Goal: Obtain resource: Download file/media

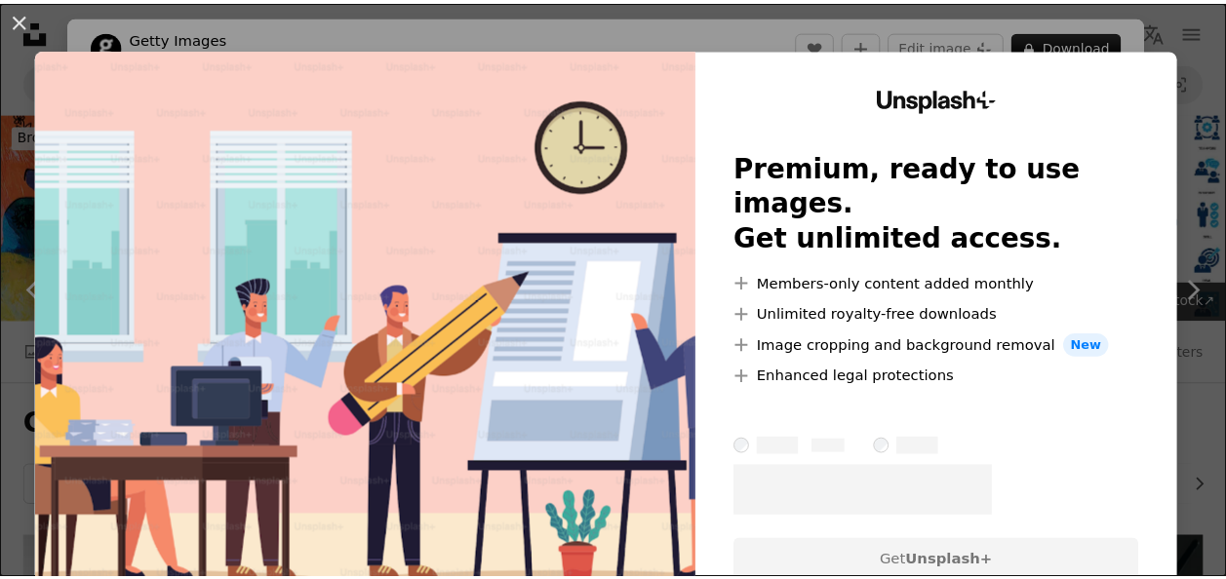
scroll to position [1073, 0]
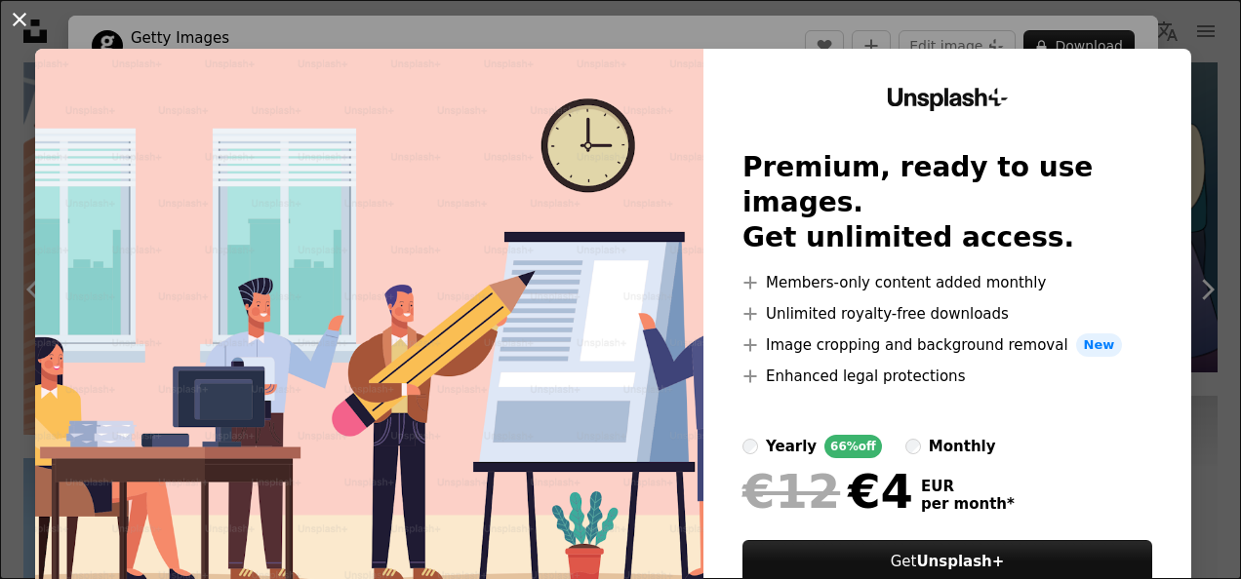
click at [24, 12] on button "An X shape" at bounding box center [19, 19] width 23 height 23
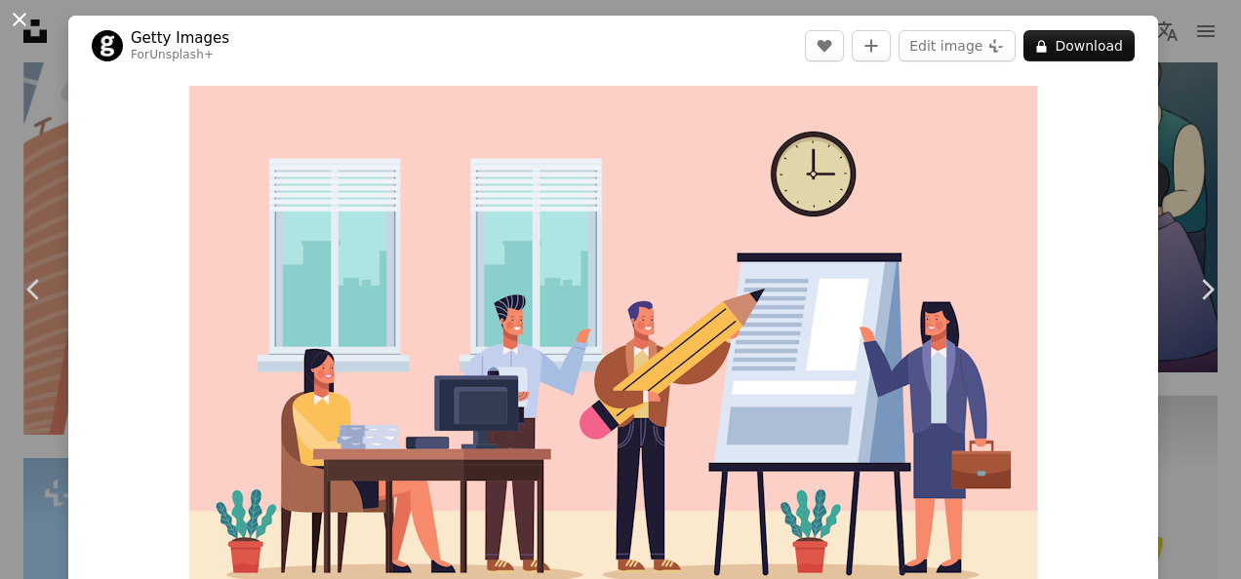
click at [16, 9] on button "An X shape" at bounding box center [19, 19] width 23 height 23
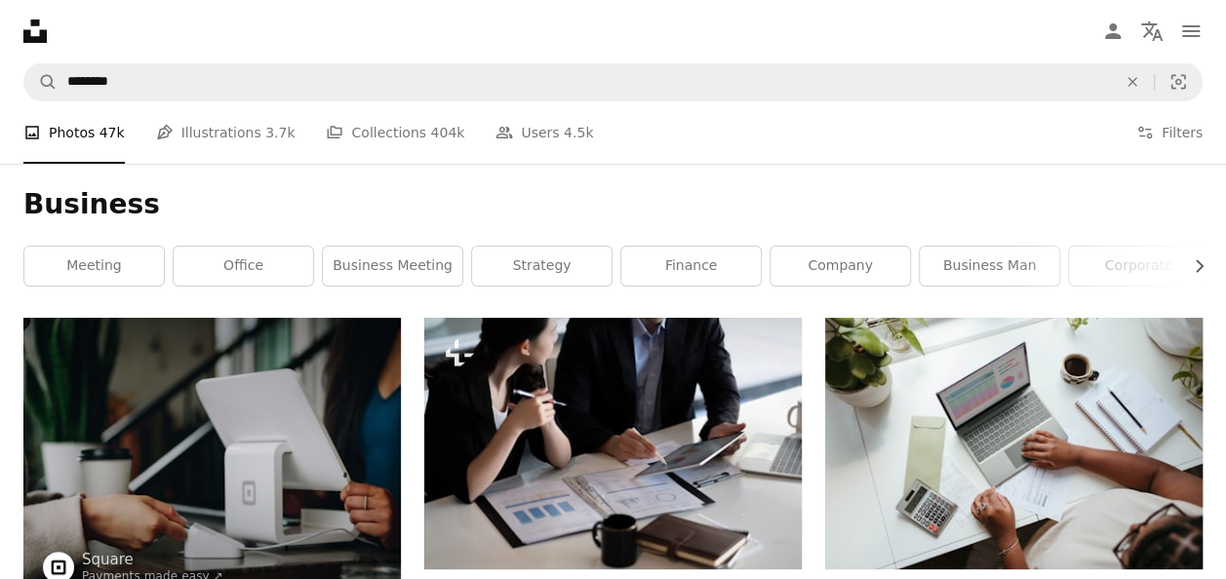
scroll to position [488, 0]
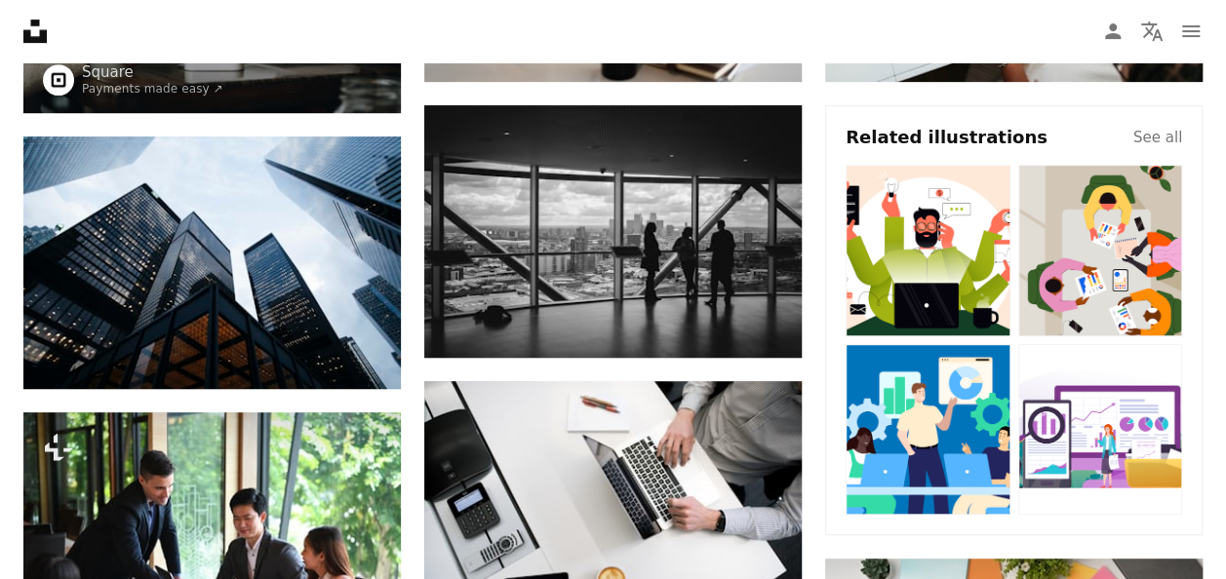
click at [901, 404] on img at bounding box center [928, 430] width 165 height 172
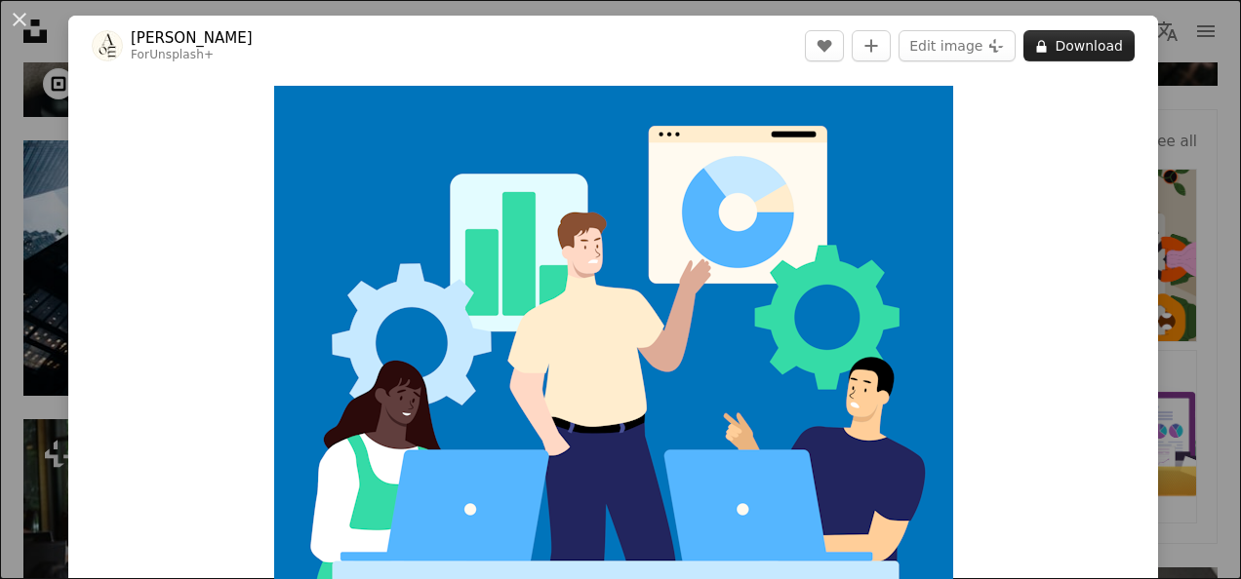
click at [1060, 39] on button "A lock Download" at bounding box center [1078, 45] width 111 height 31
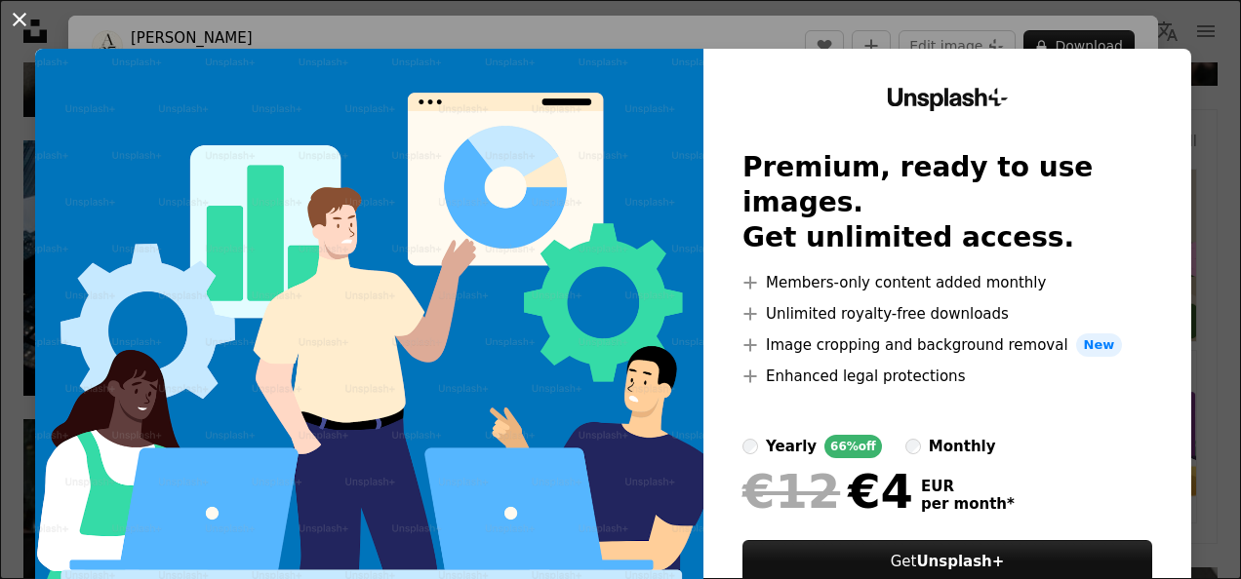
click at [16, 8] on button "An X shape" at bounding box center [19, 19] width 23 height 23
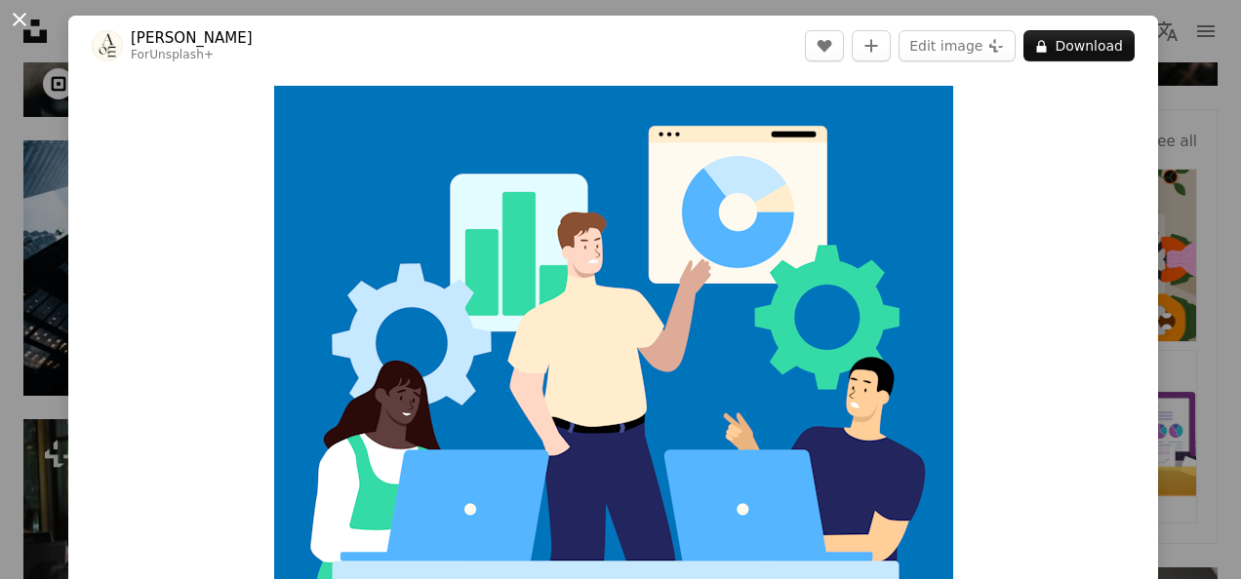
click at [15, 12] on button "An X shape" at bounding box center [19, 19] width 23 height 23
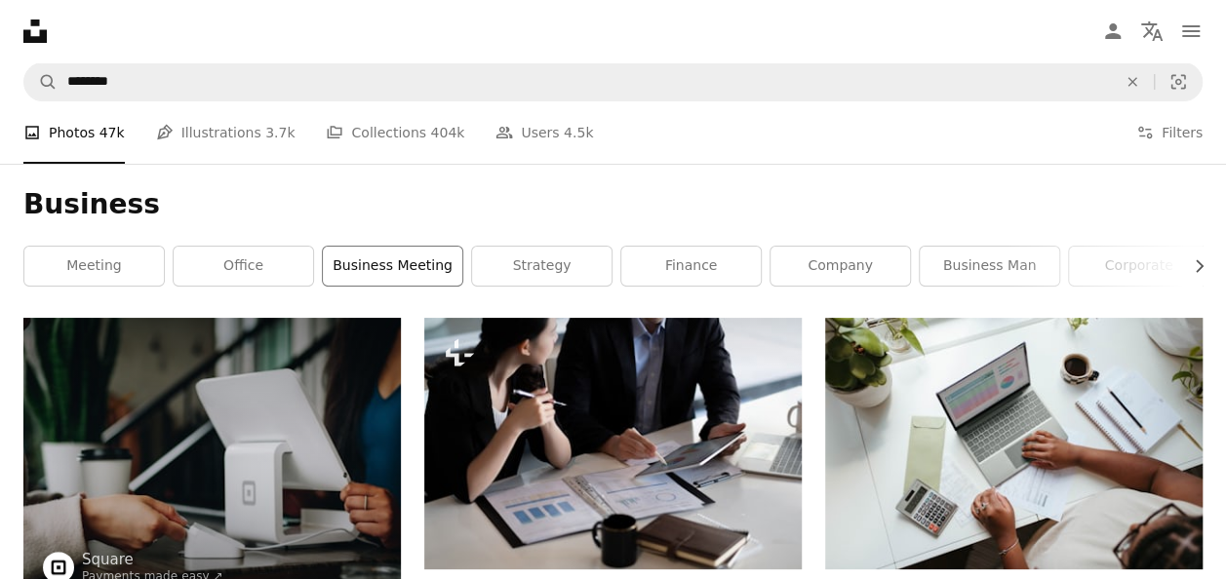
click at [394, 263] on link "business meeting" at bounding box center [392, 266] width 139 height 39
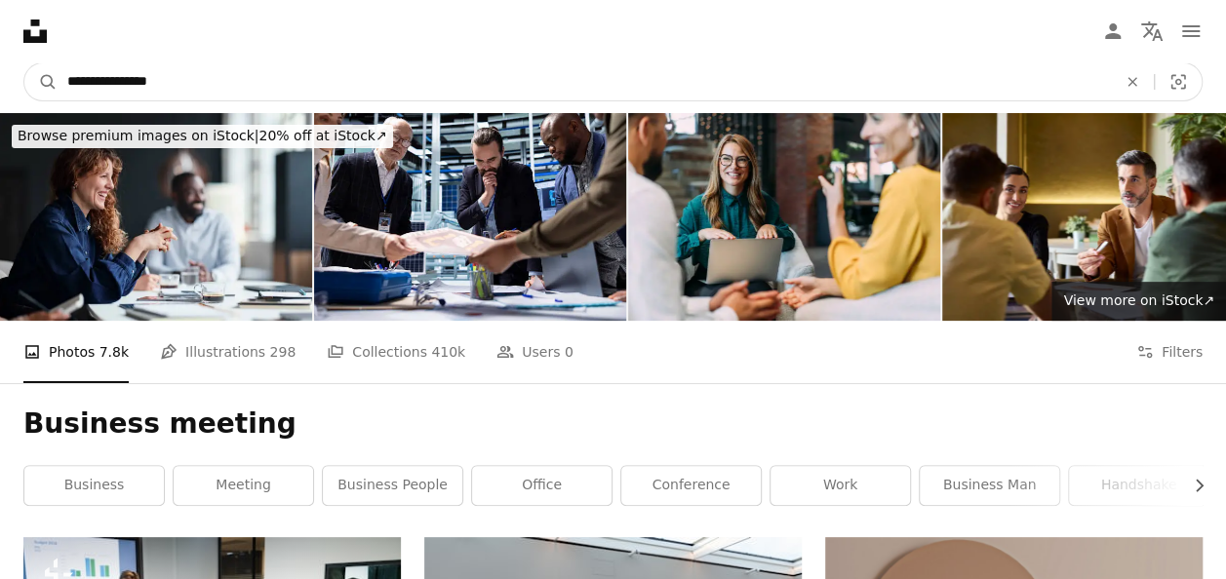
click at [218, 76] on input "**********" at bounding box center [584, 81] width 1053 height 37
type input "**********"
click button "A magnifying glass" at bounding box center [40, 81] width 33 height 37
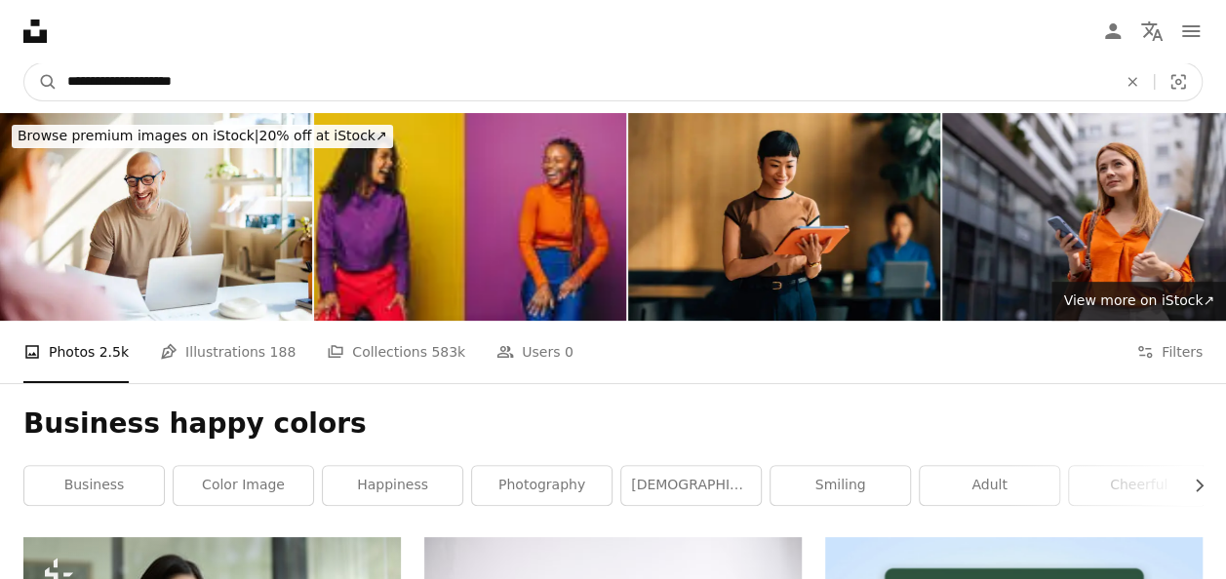
click at [270, 80] on input "**********" at bounding box center [584, 81] width 1053 height 37
type input "**********"
click button "A magnifying glass" at bounding box center [40, 81] width 33 height 37
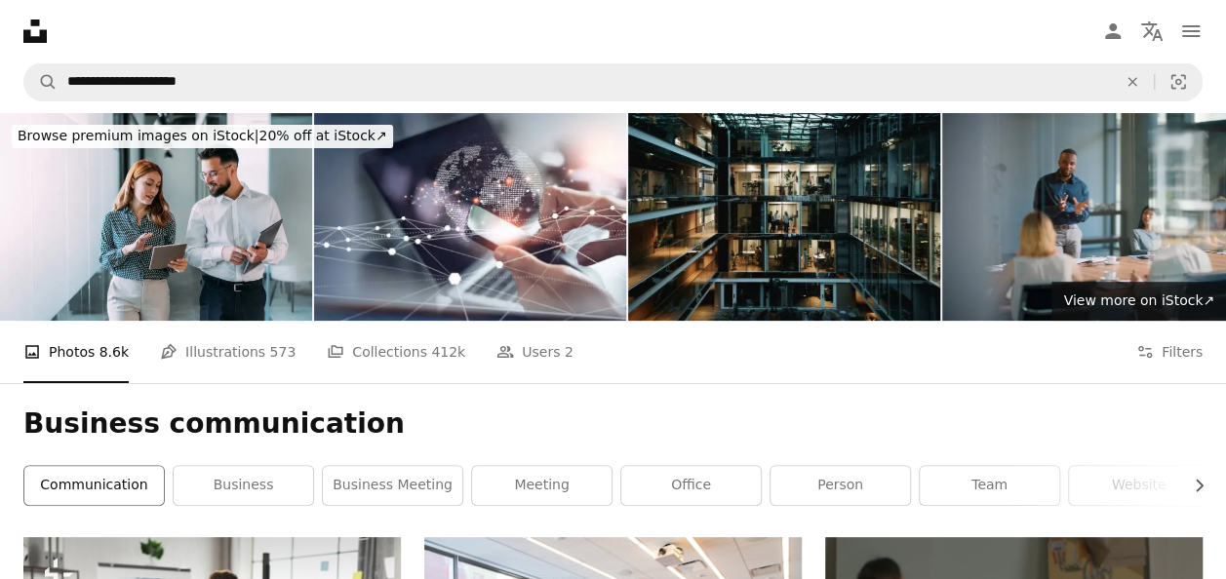
click at [91, 485] on link "communication" at bounding box center [93, 485] width 139 height 39
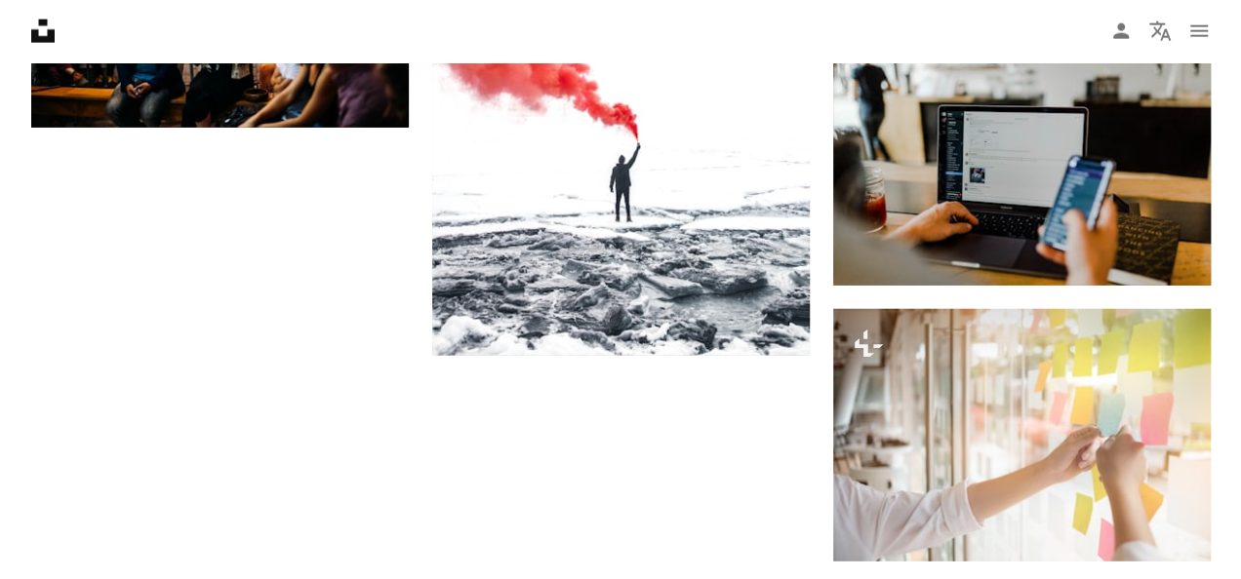
scroll to position [2634, 0]
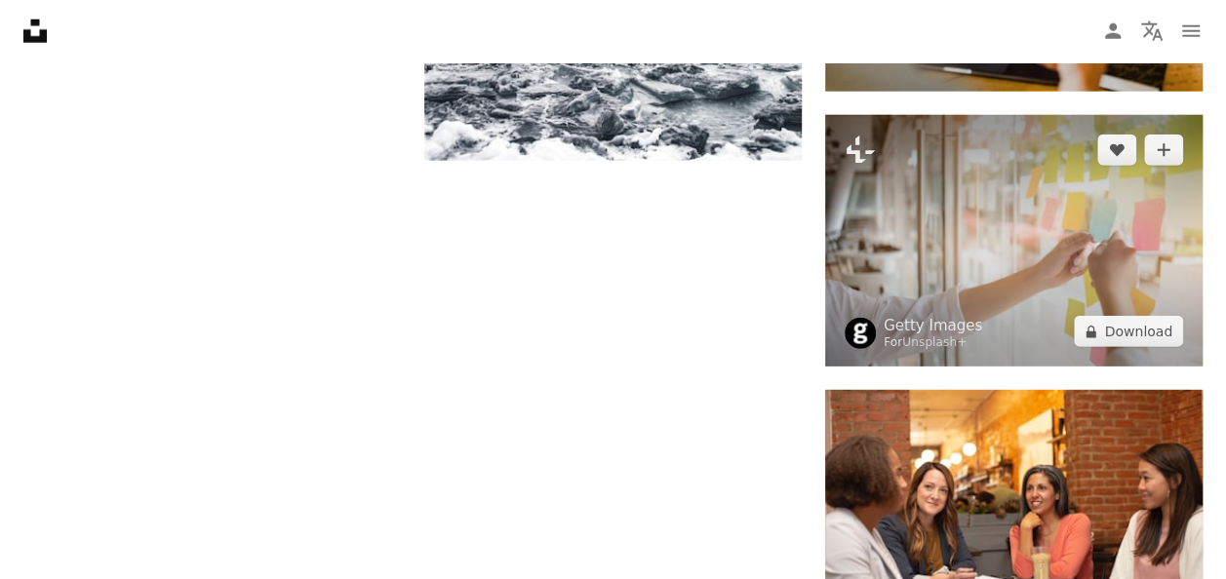
click at [952, 209] on img at bounding box center [1013, 241] width 377 height 252
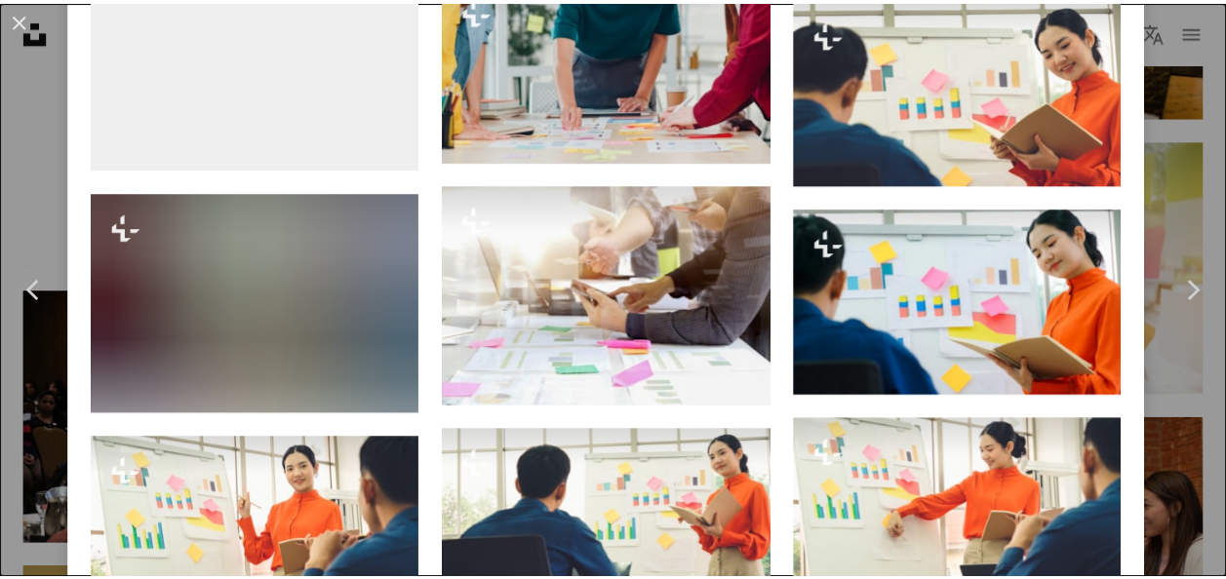
scroll to position [2829, 0]
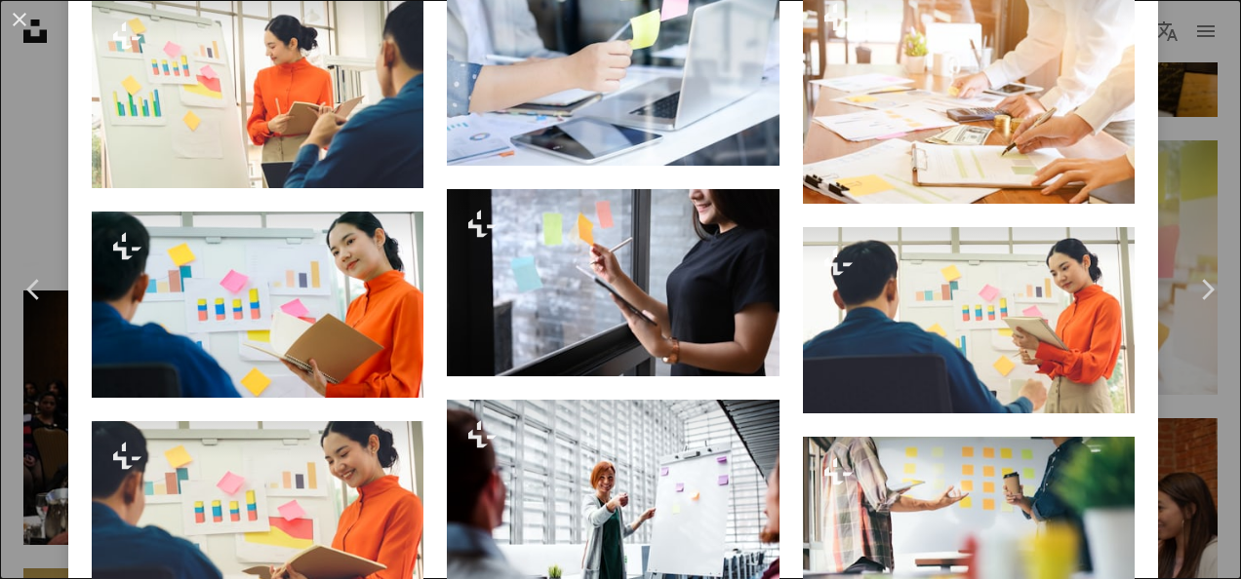
click at [13, 12] on button "An X shape" at bounding box center [19, 19] width 23 height 23
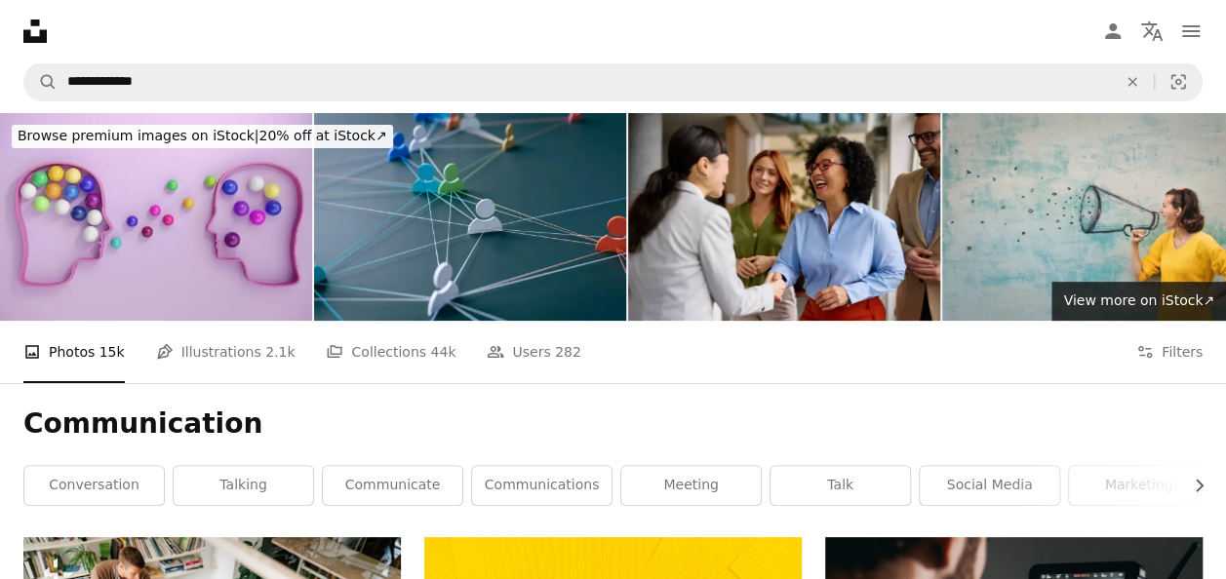
click at [33, 24] on icon at bounding box center [34, 31] width 23 height 23
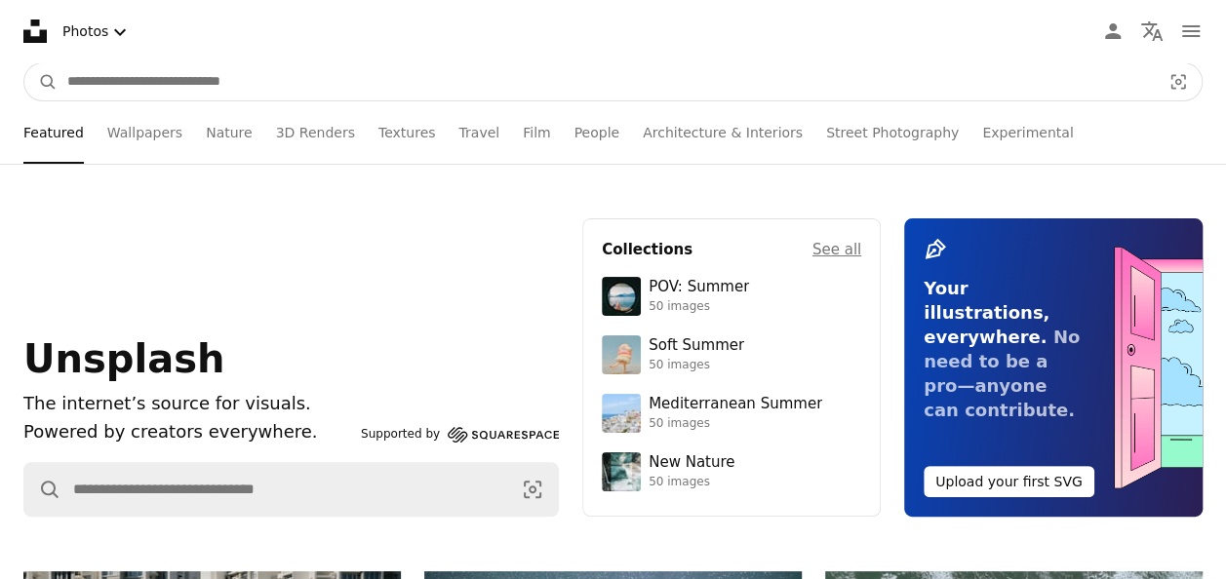
click at [187, 74] on input "Find visuals sitewide" at bounding box center [606, 81] width 1097 height 37
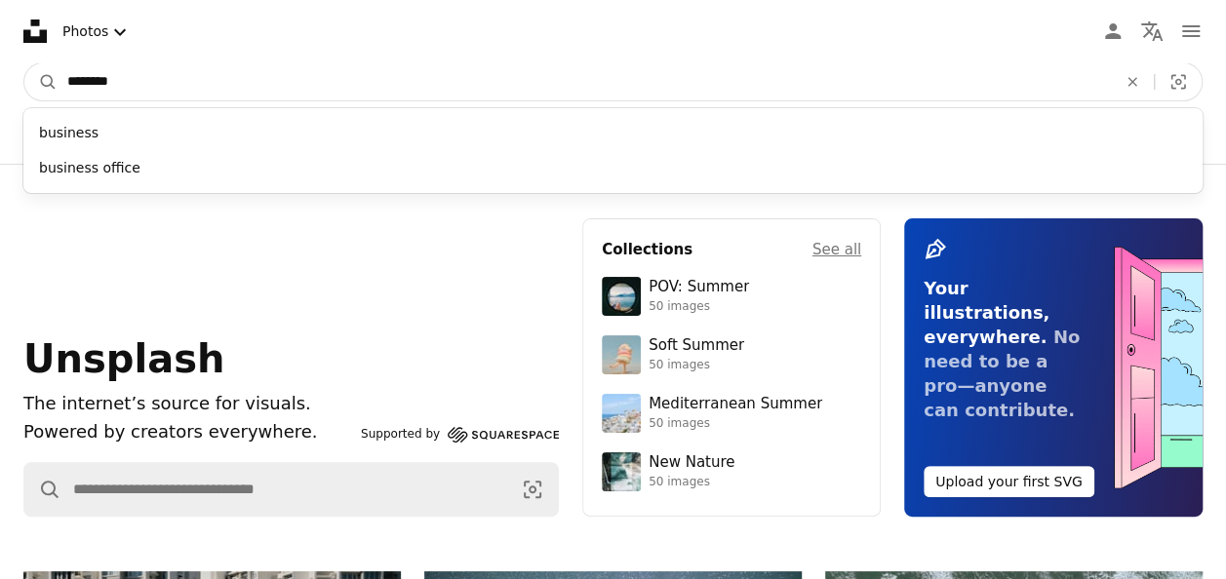
type input "********"
click at [24, 63] on button "A magnifying glass" at bounding box center [40, 81] width 33 height 37
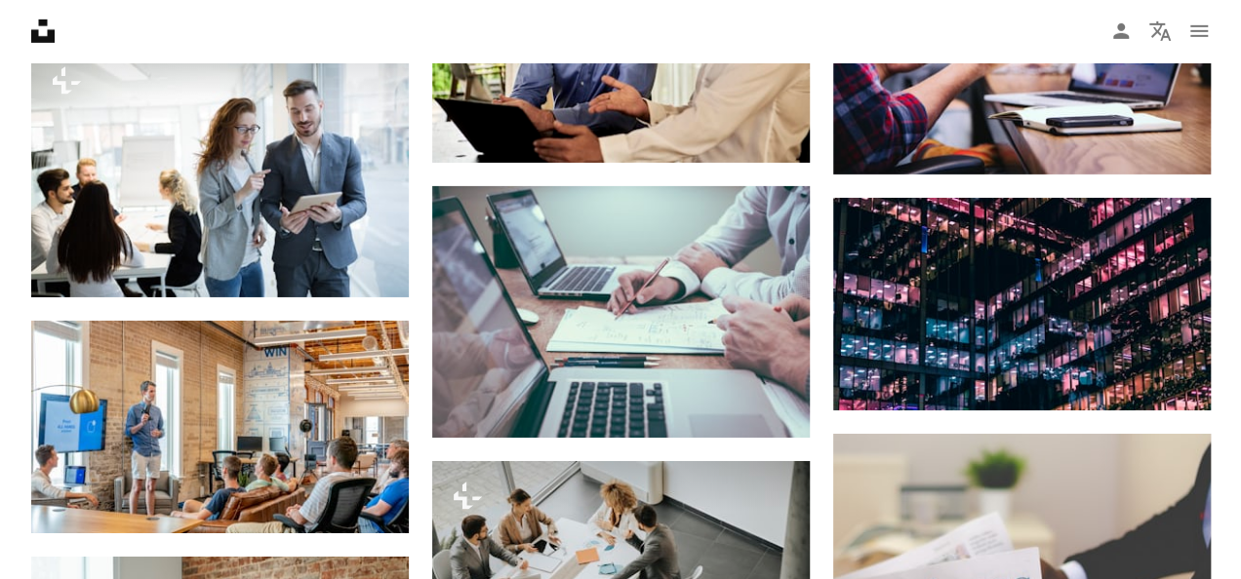
scroll to position [2926, 0]
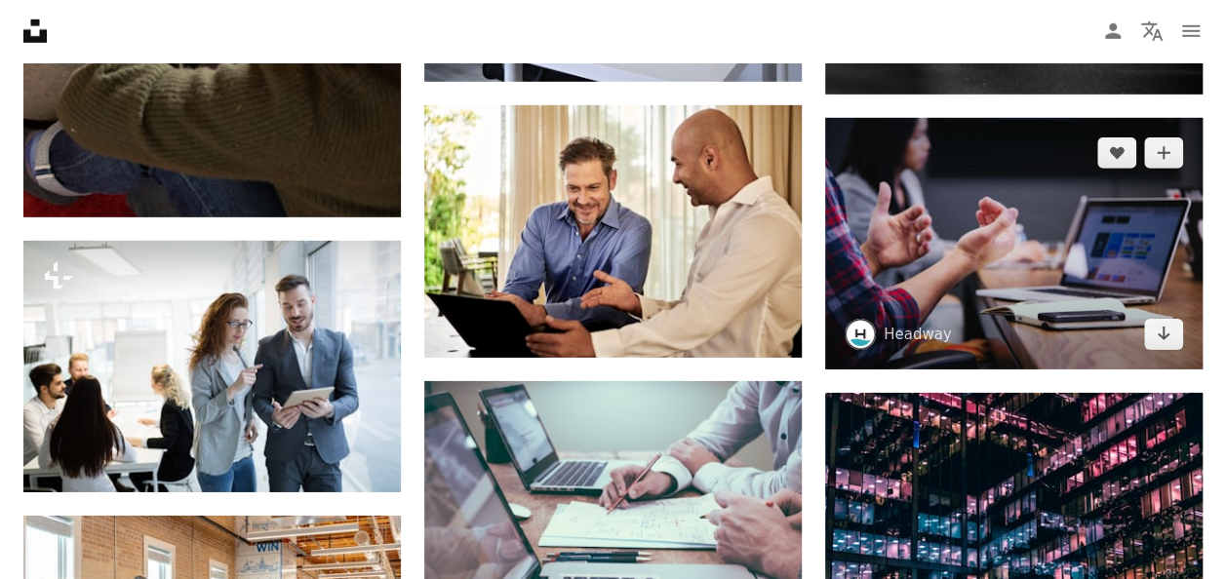
click at [913, 225] on img at bounding box center [1013, 244] width 377 height 252
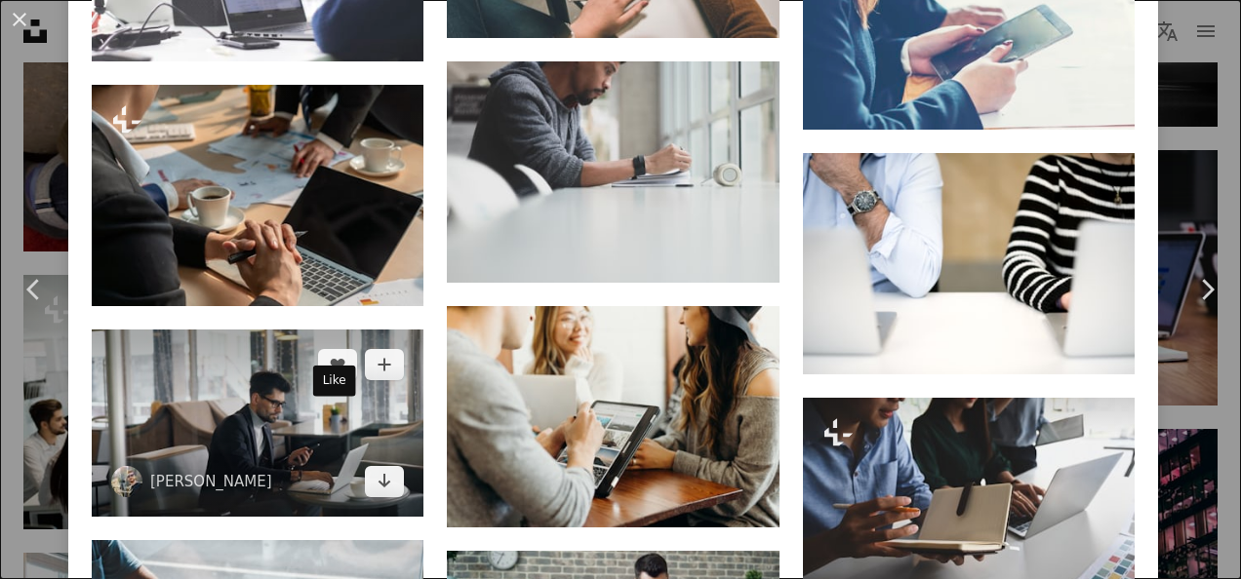
scroll to position [3804, 0]
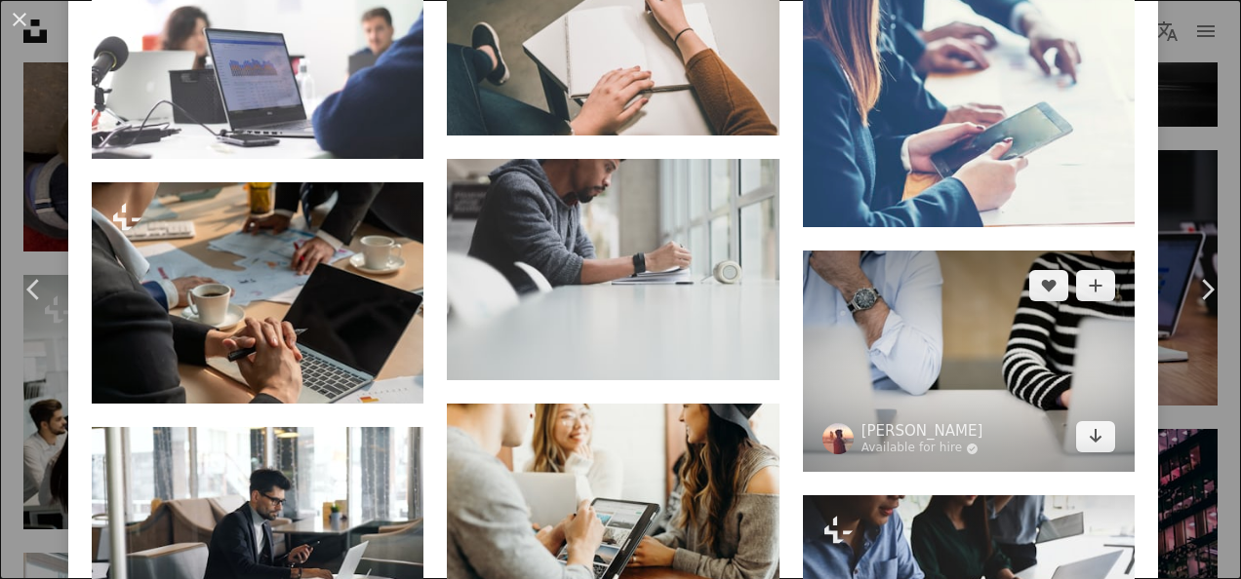
click at [923, 258] on img at bounding box center [969, 361] width 332 height 221
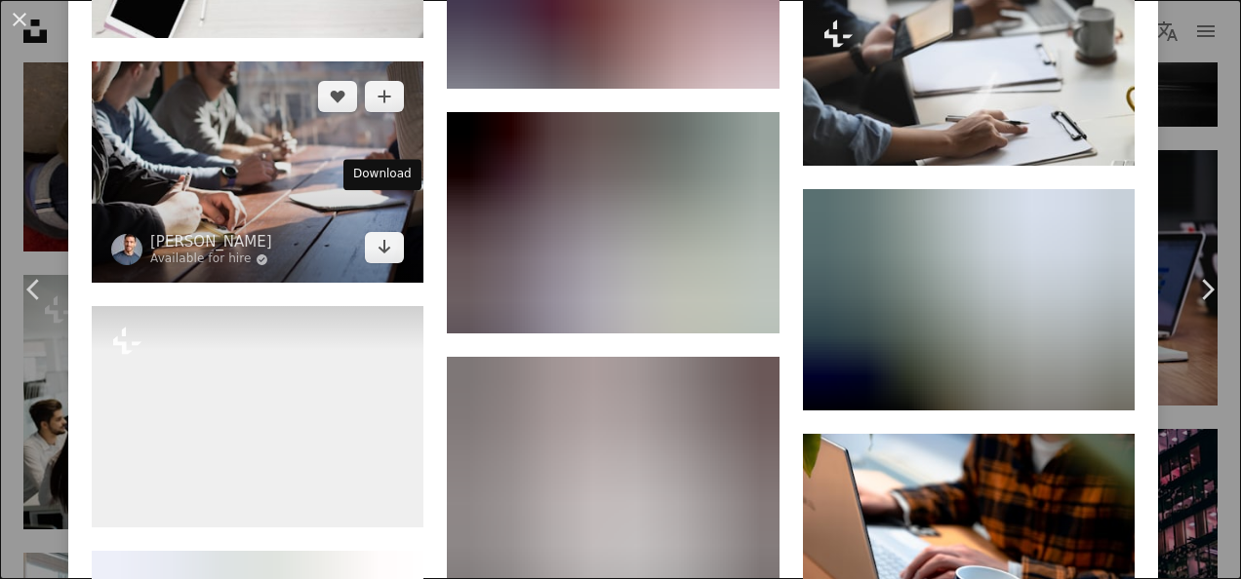
scroll to position [3316, 0]
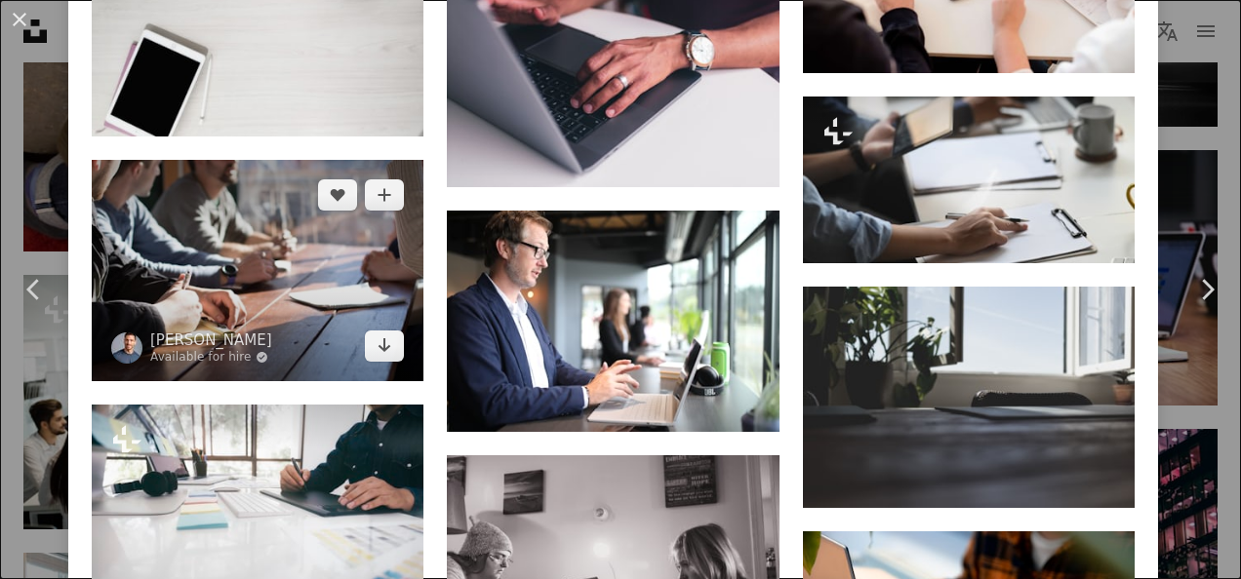
click at [183, 168] on img at bounding box center [258, 270] width 332 height 221
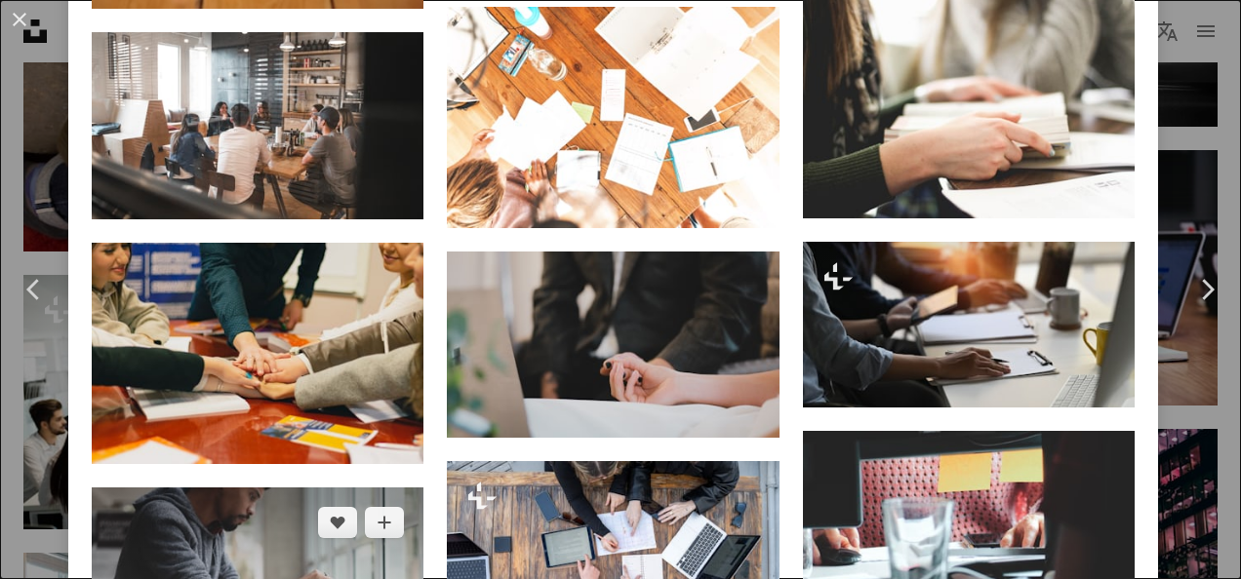
scroll to position [2243, 0]
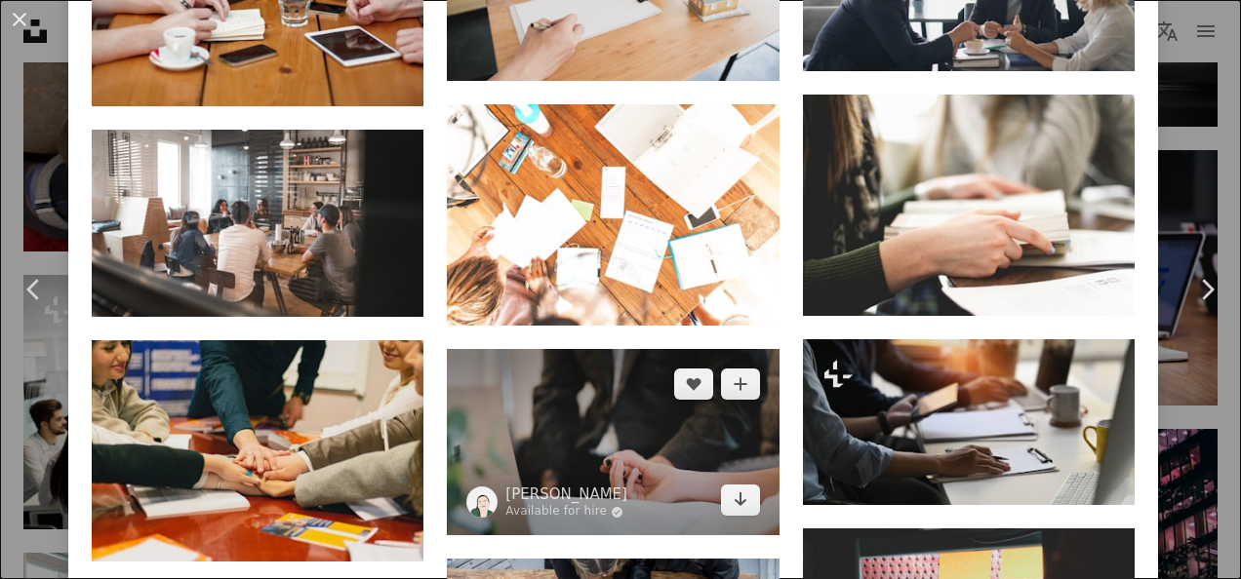
click at [607, 349] on img at bounding box center [613, 442] width 332 height 186
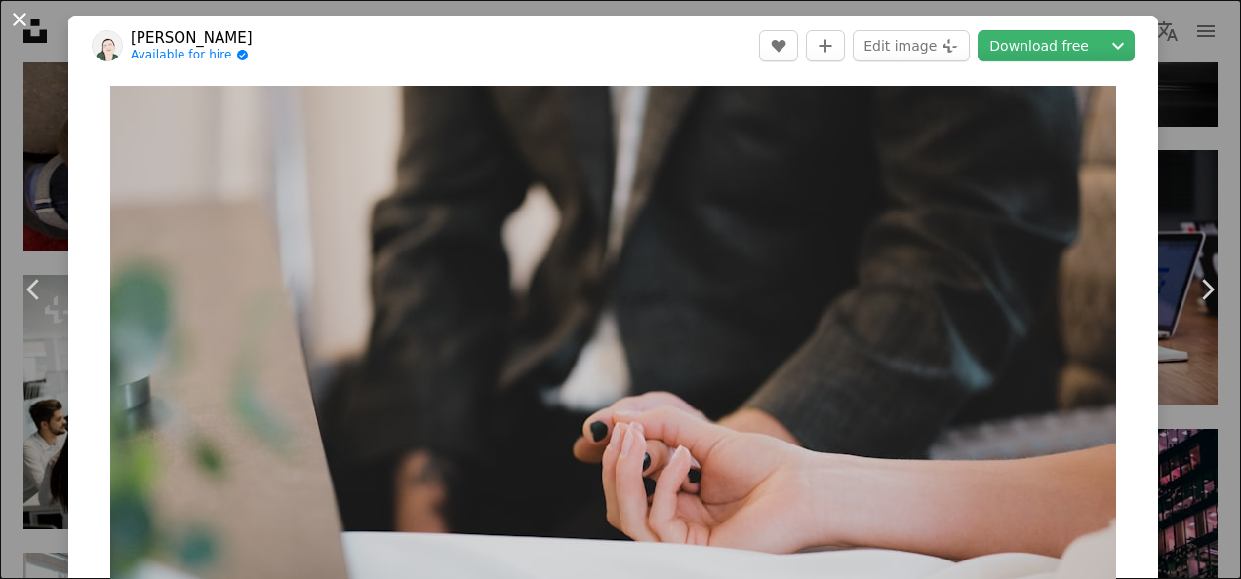
click at [12, 9] on button "An X shape" at bounding box center [19, 19] width 23 height 23
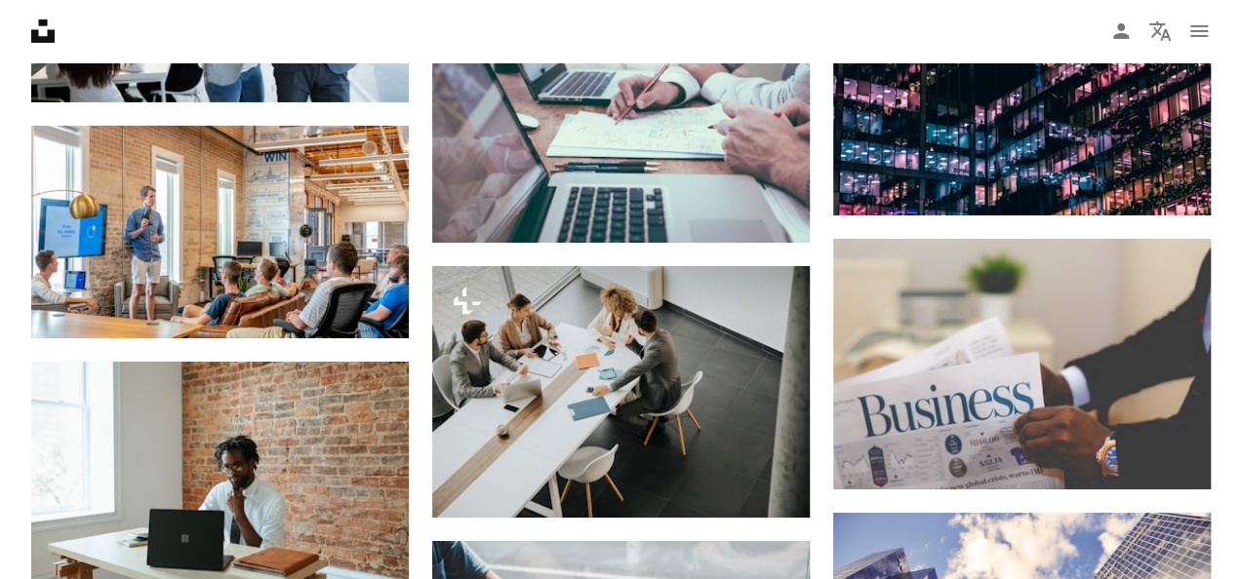
scroll to position [3414, 0]
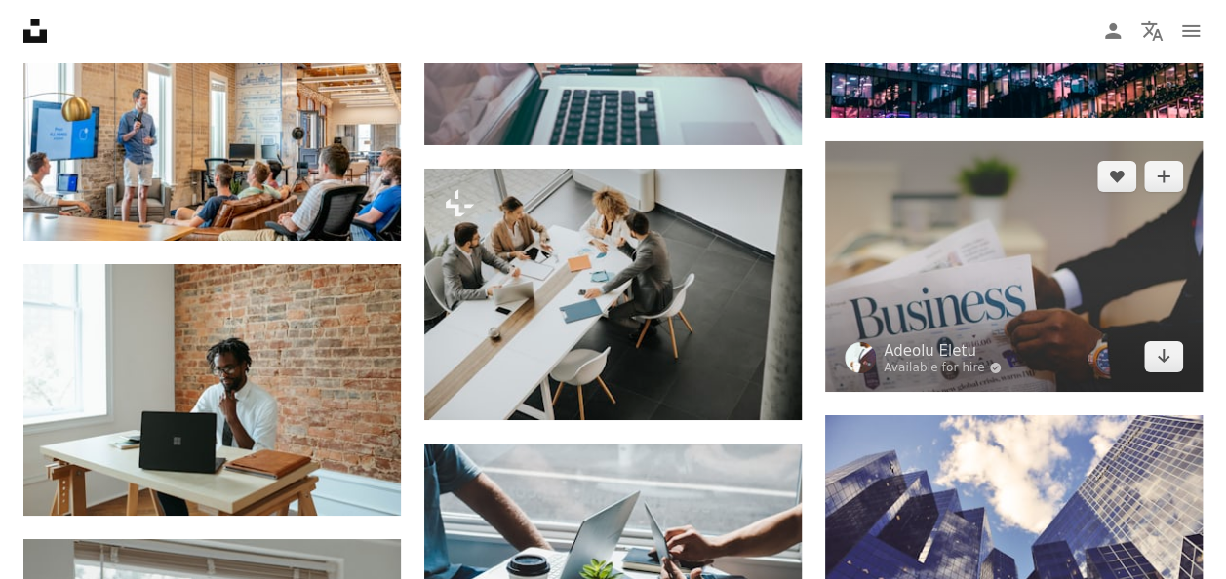
click at [983, 263] on img at bounding box center [1013, 266] width 377 height 250
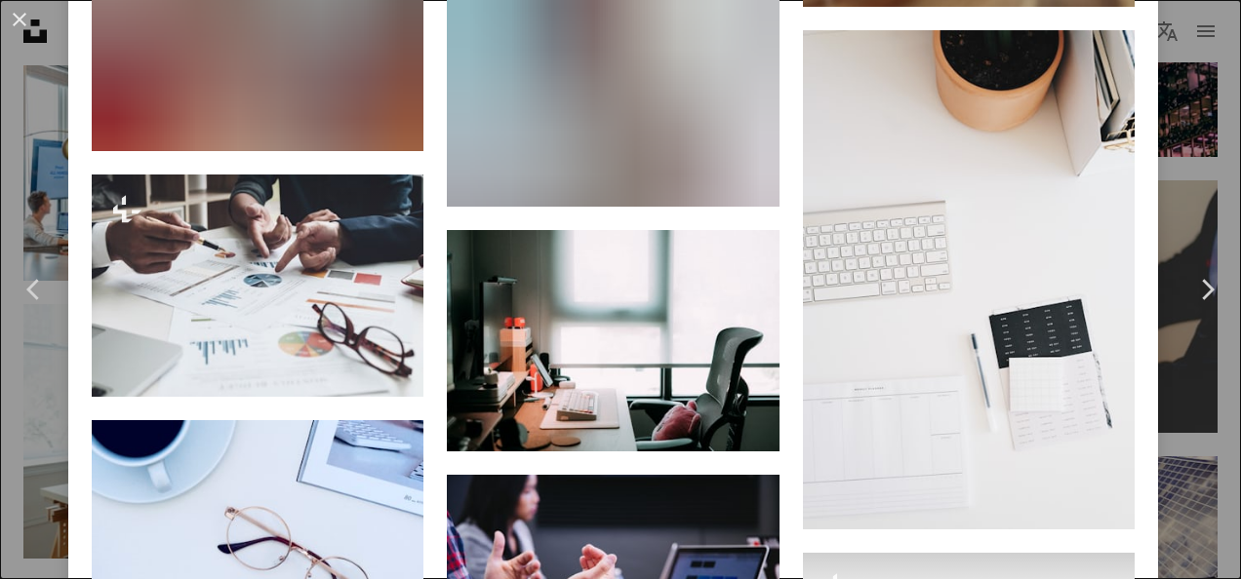
scroll to position [3706, 0]
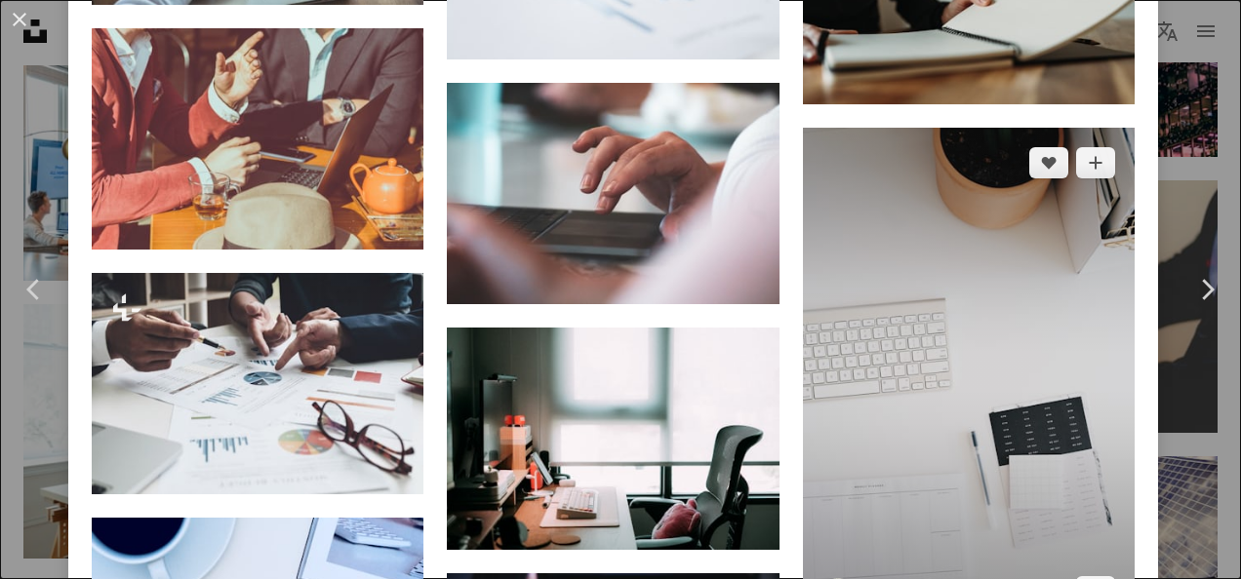
click at [928, 270] on img at bounding box center [969, 377] width 332 height 499
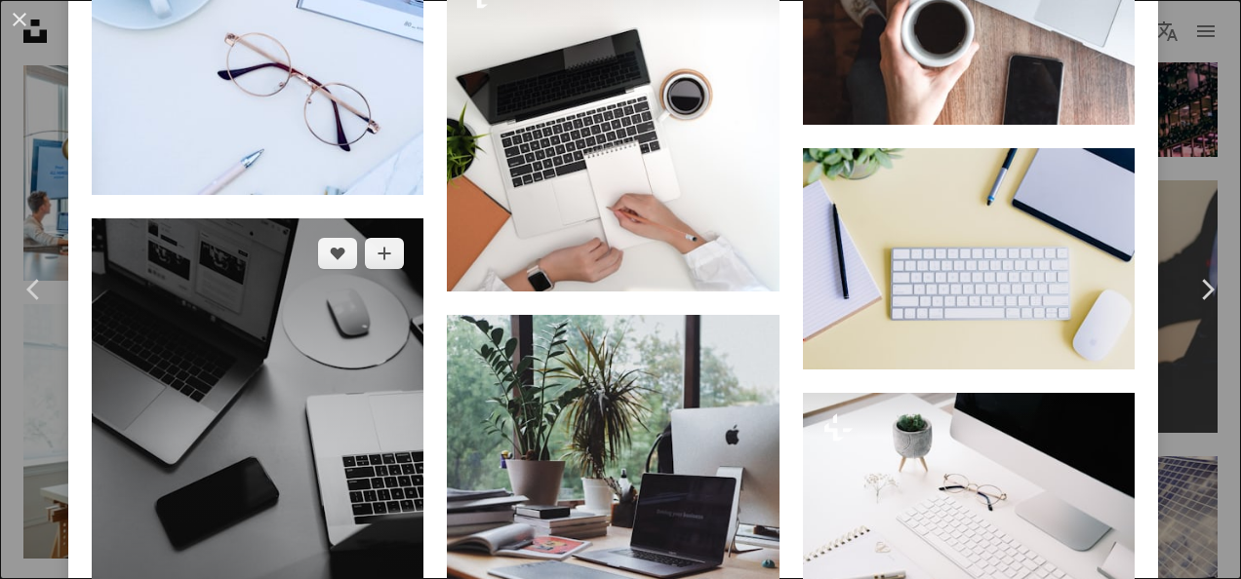
scroll to position [4097, 0]
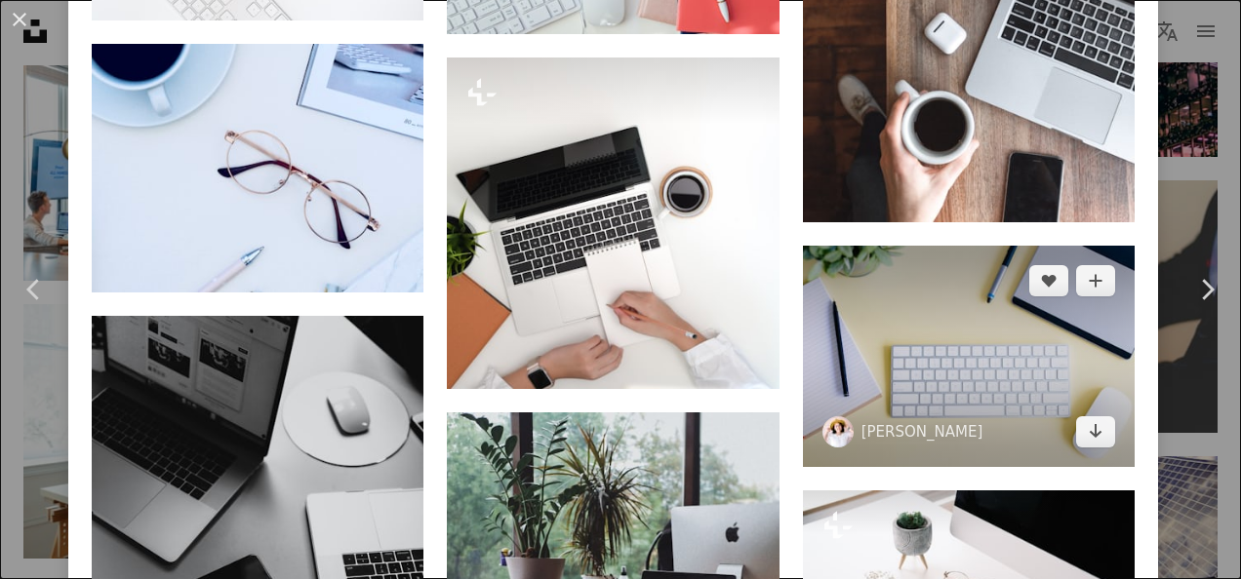
click at [917, 297] on img at bounding box center [969, 356] width 332 height 221
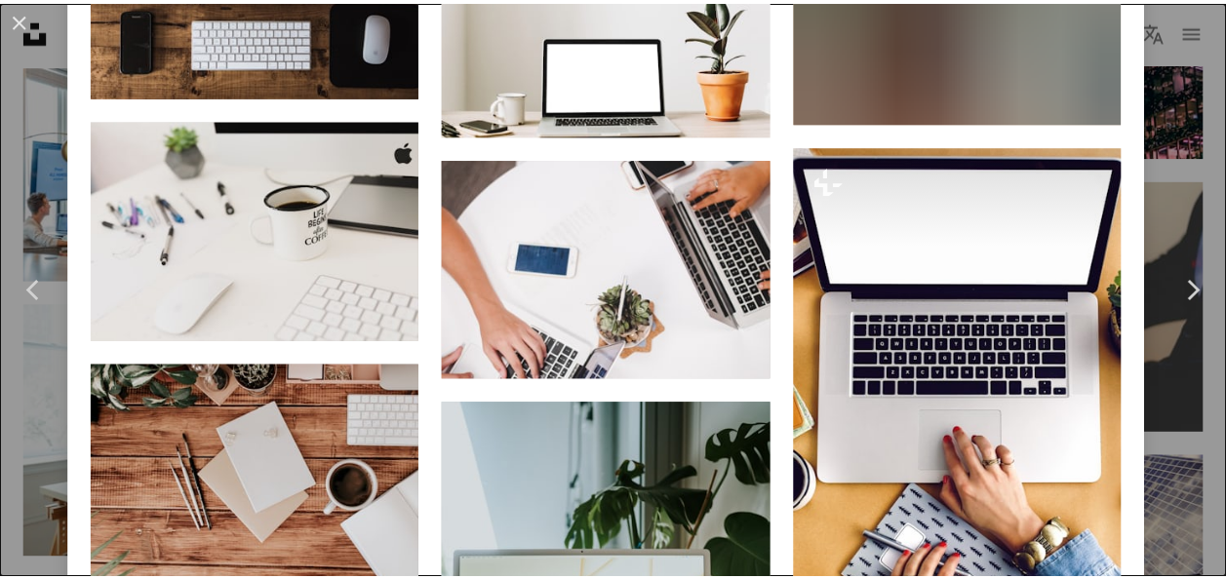
scroll to position [5267, 0]
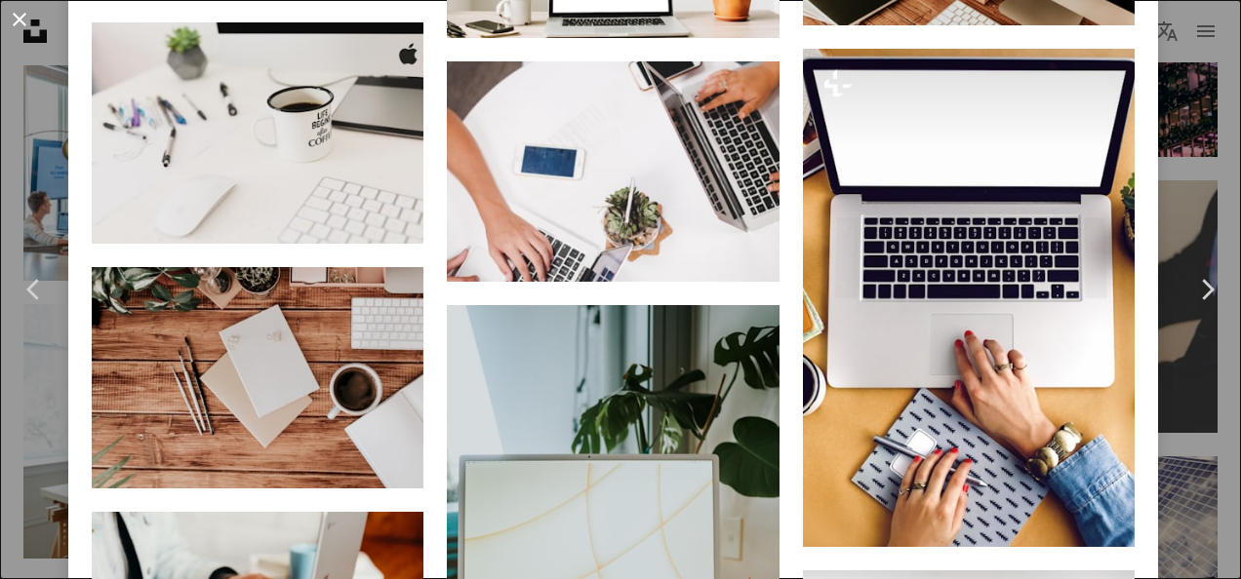
click at [25, 20] on button "An X shape" at bounding box center [19, 19] width 23 height 23
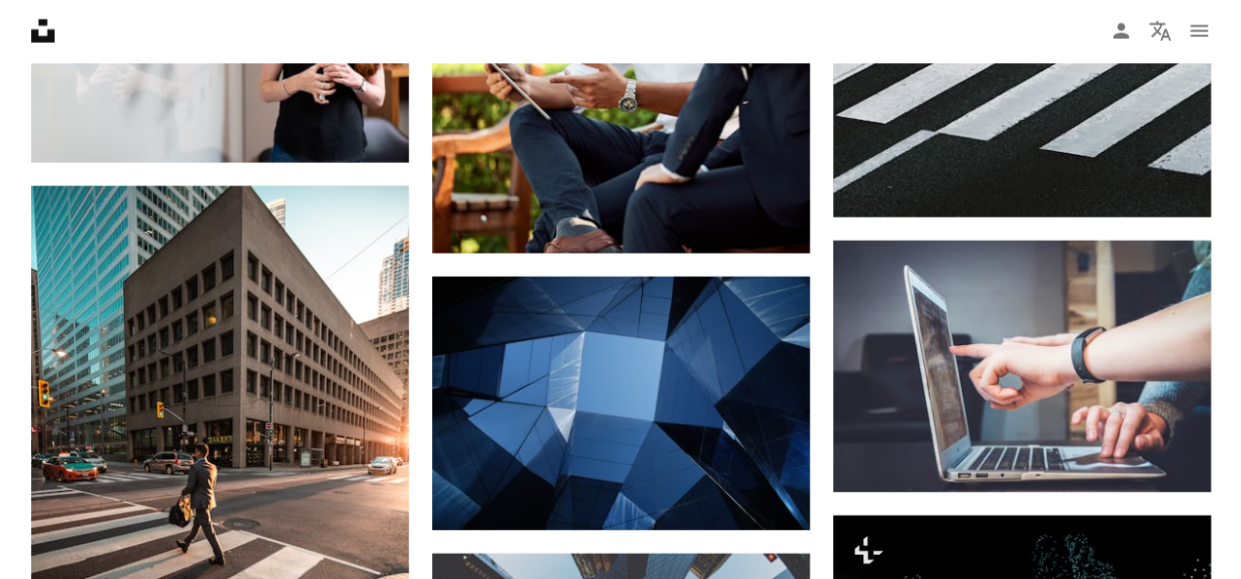
scroll to position [5852, 0]
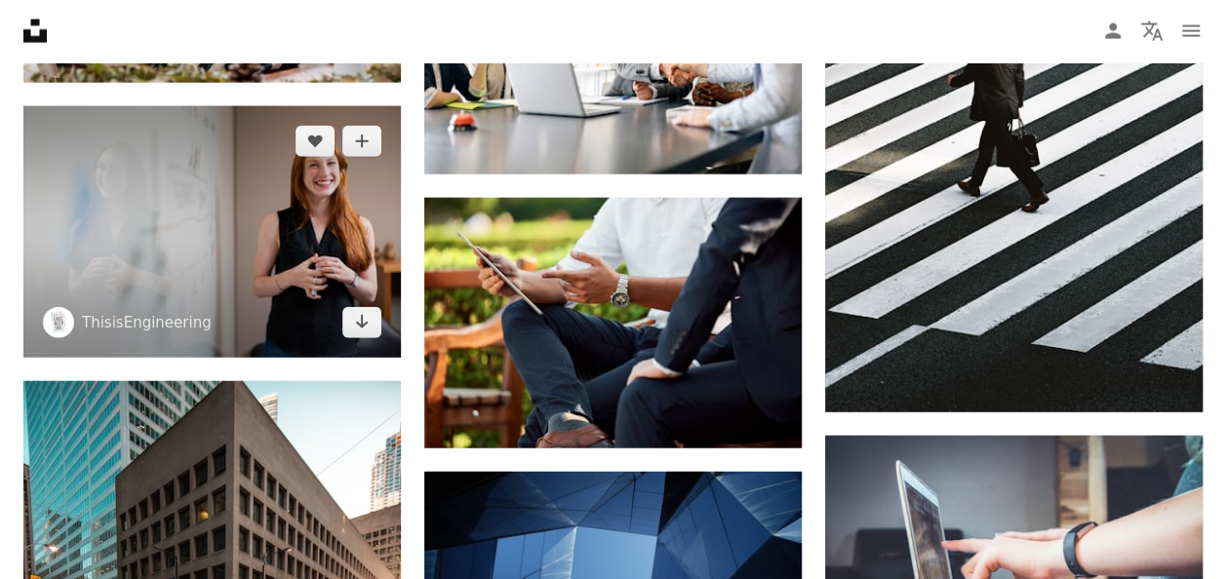
click at [145, 189] on img at bounding box center [211, 232] width 377 height 252
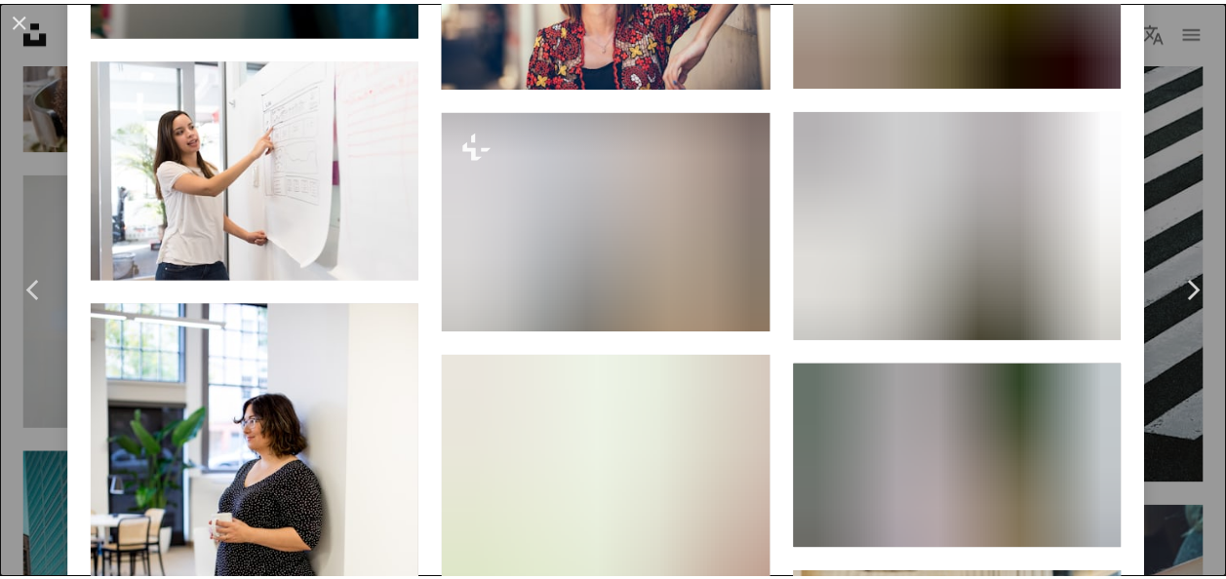
scroll to position [11315, 0]
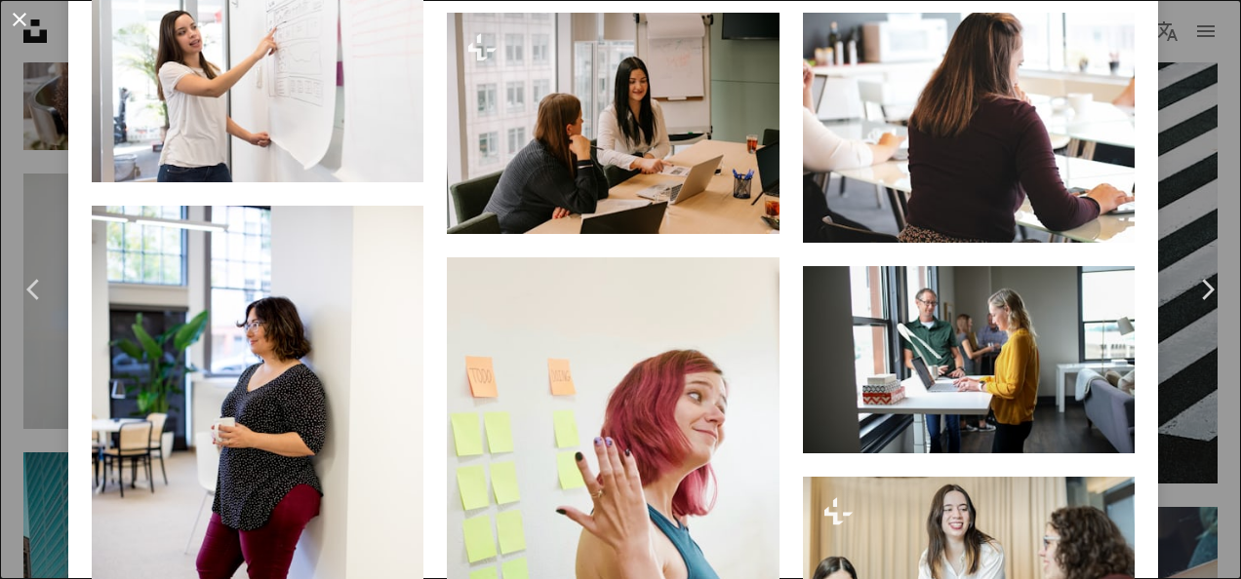
click at [18, 21] on button "An X shape" at bounding box center [19, 19] width 23 height 23
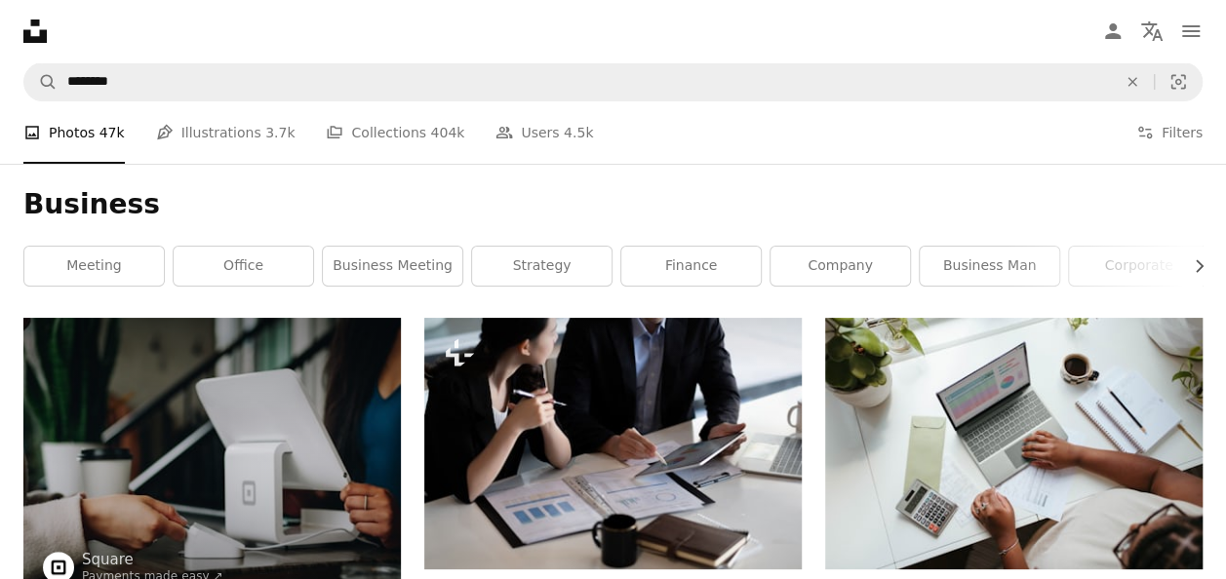
scroll to position [98, 0]
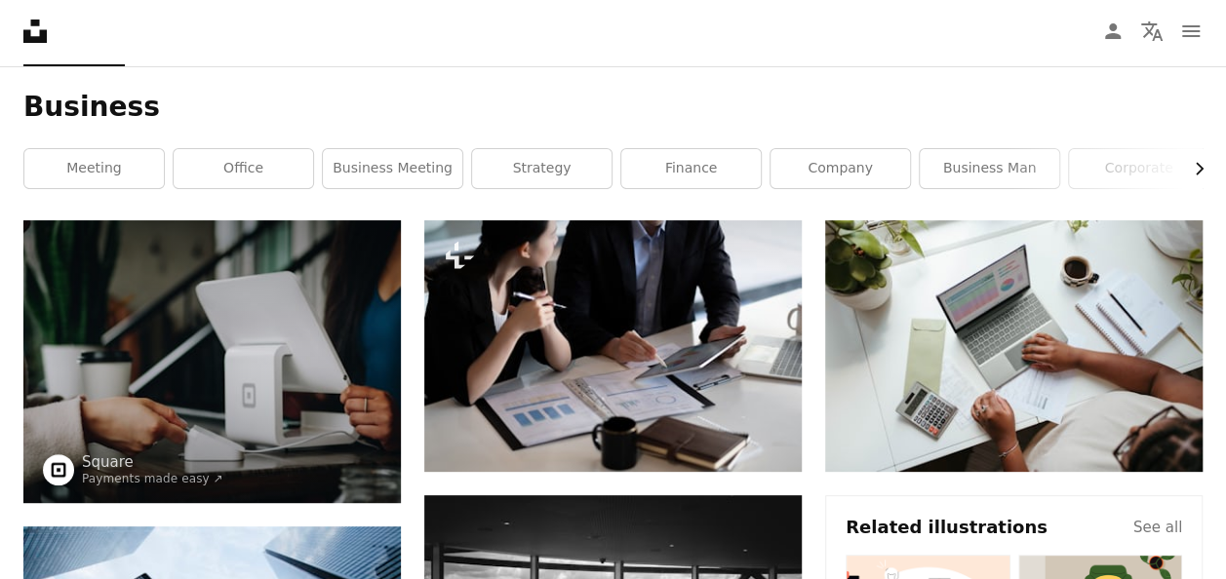
click at [1204, 166] on icon "Chevron right" at bounding box center [1199, 169] width 20 height 20
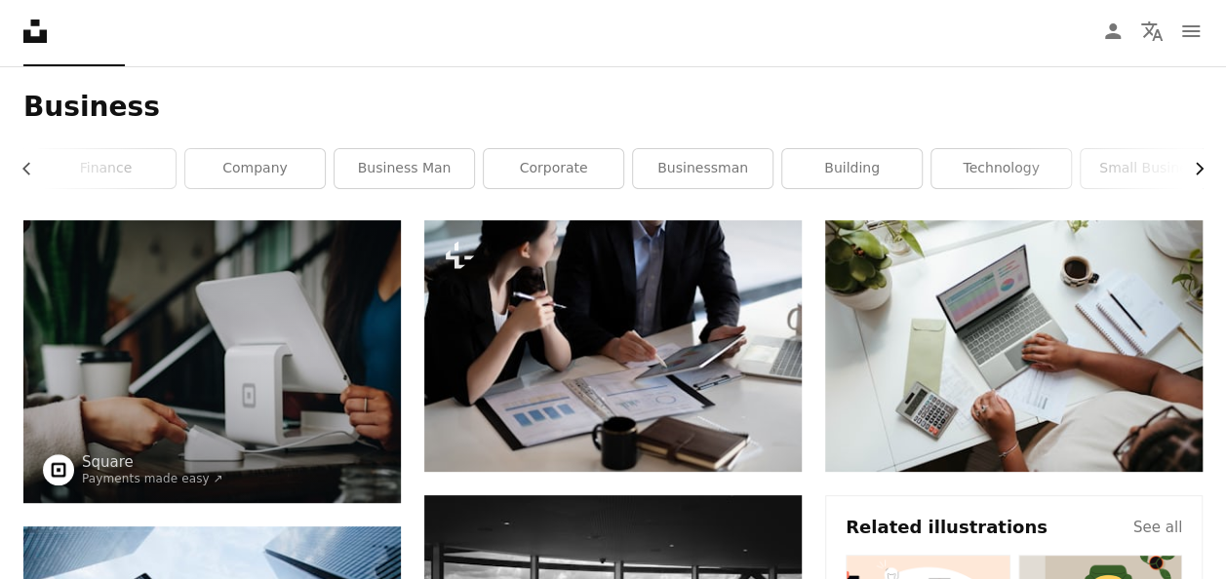
scroll to position [0, 604]
click at [1204, 166] on div "Business Chevron left meeting office business meeting strategy finance company …" at bounding box center [613, 143] width 1226 height 154
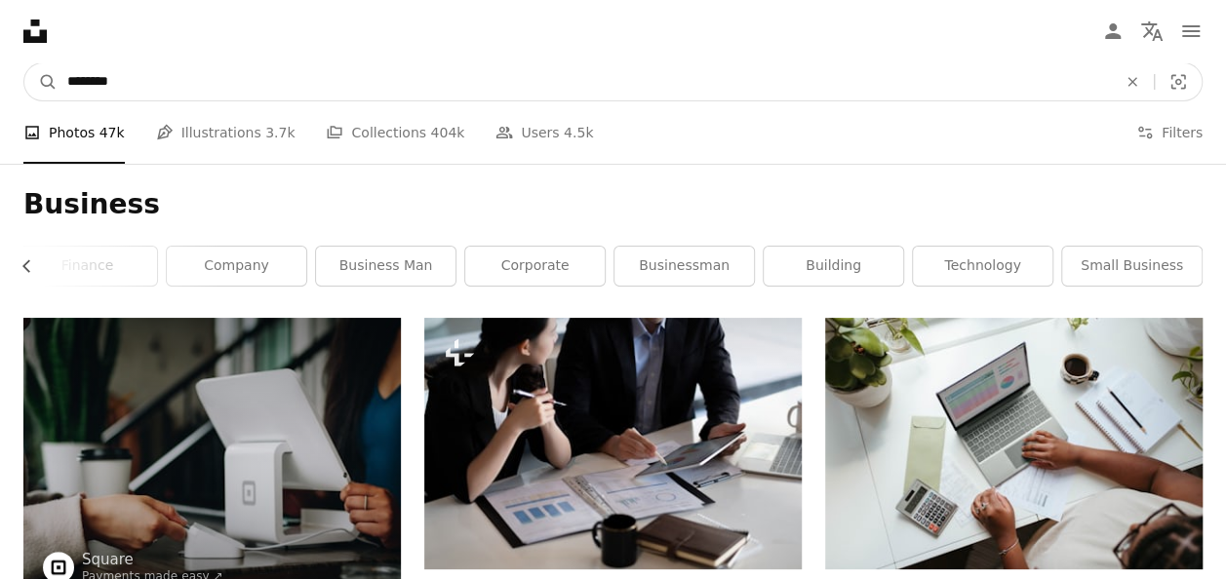
click at [196, 90] on input "********" at bounding box center [584, 81] width 1053 height 37
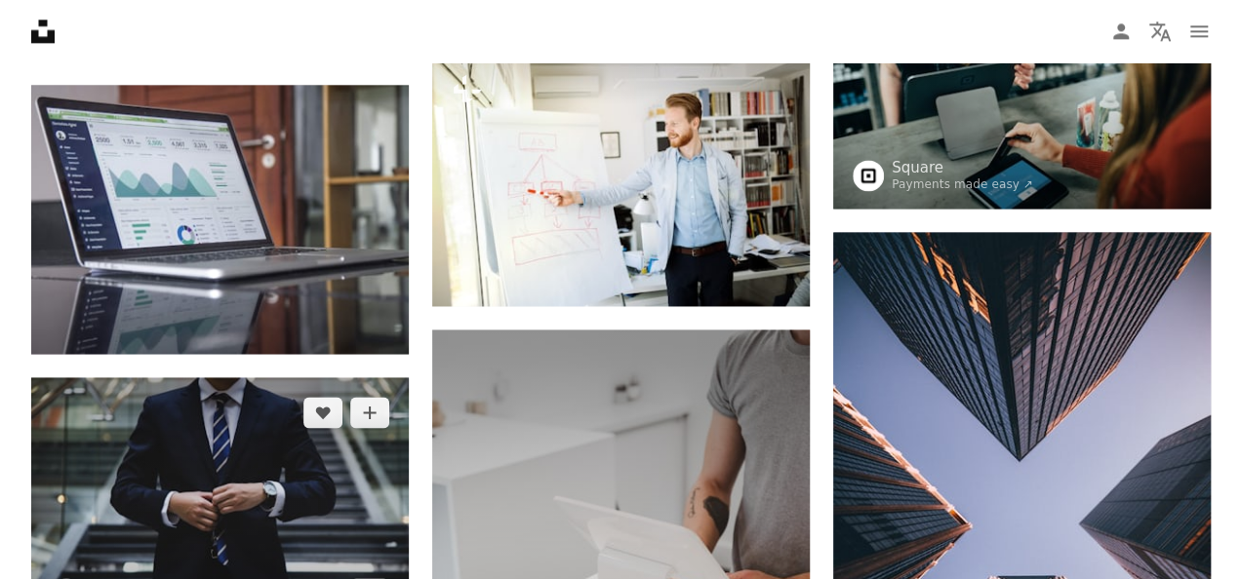
scroll to position [1268, 0]
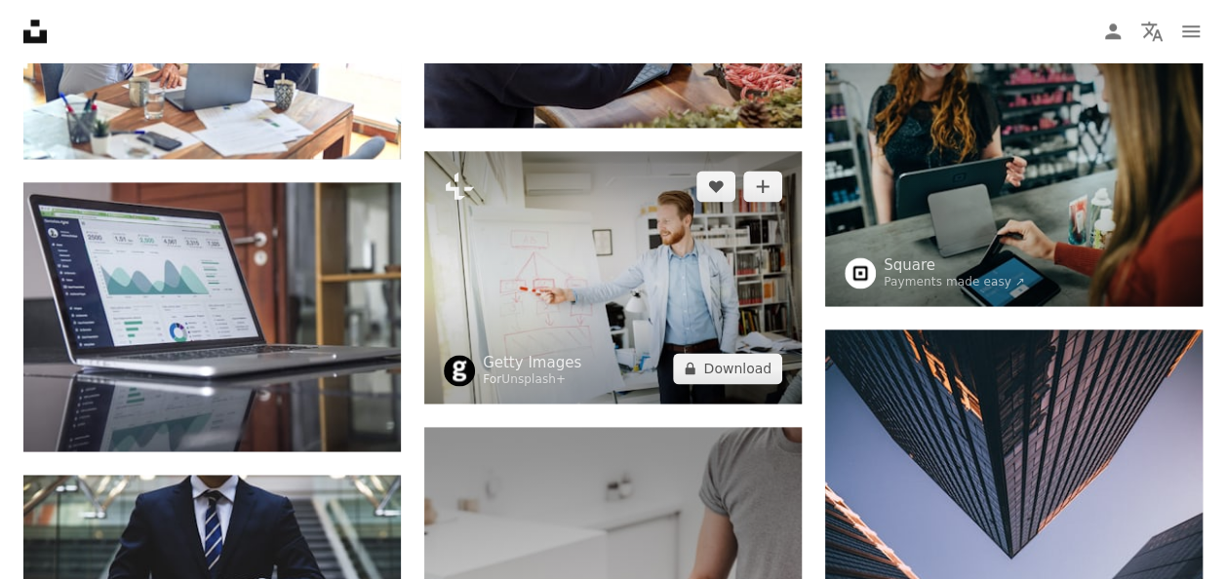
click at [574, 232] on img at bounding box center [612, 277] width 377 height 252
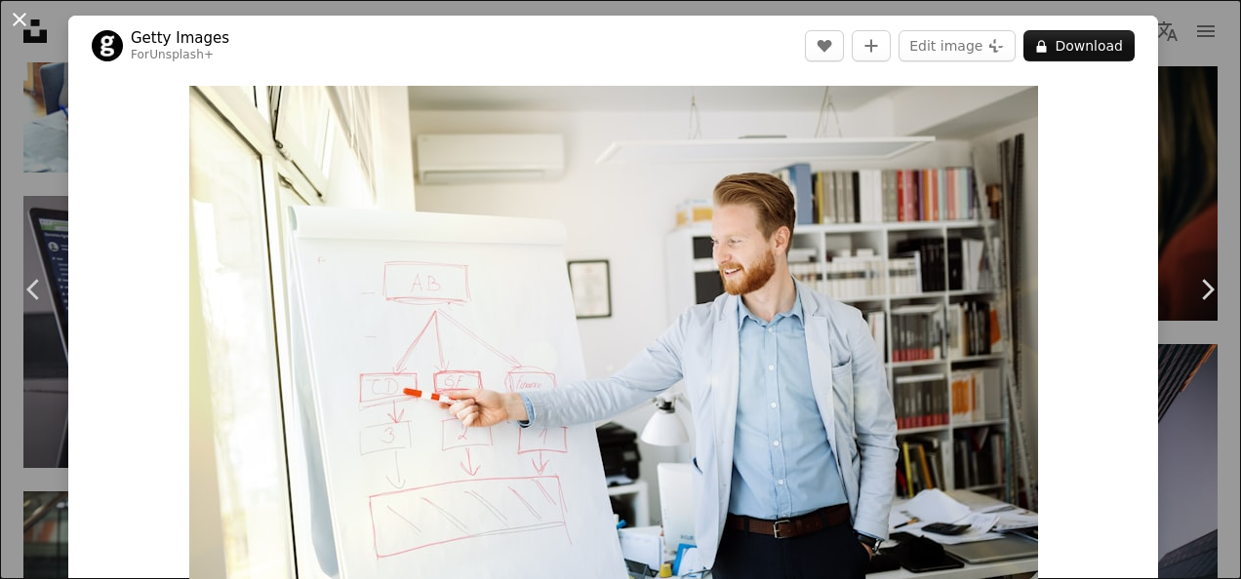
click at [24, 20] on button "An X shape" at bounding box center [19, 19] width 23 height 23
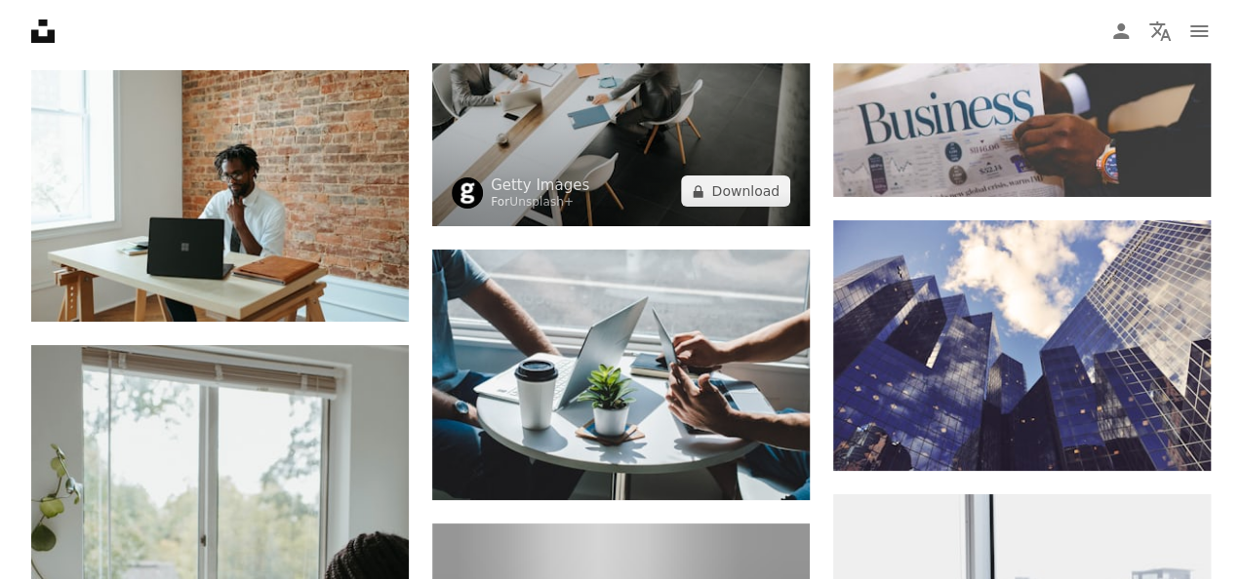
scroll to position [3706, 0]
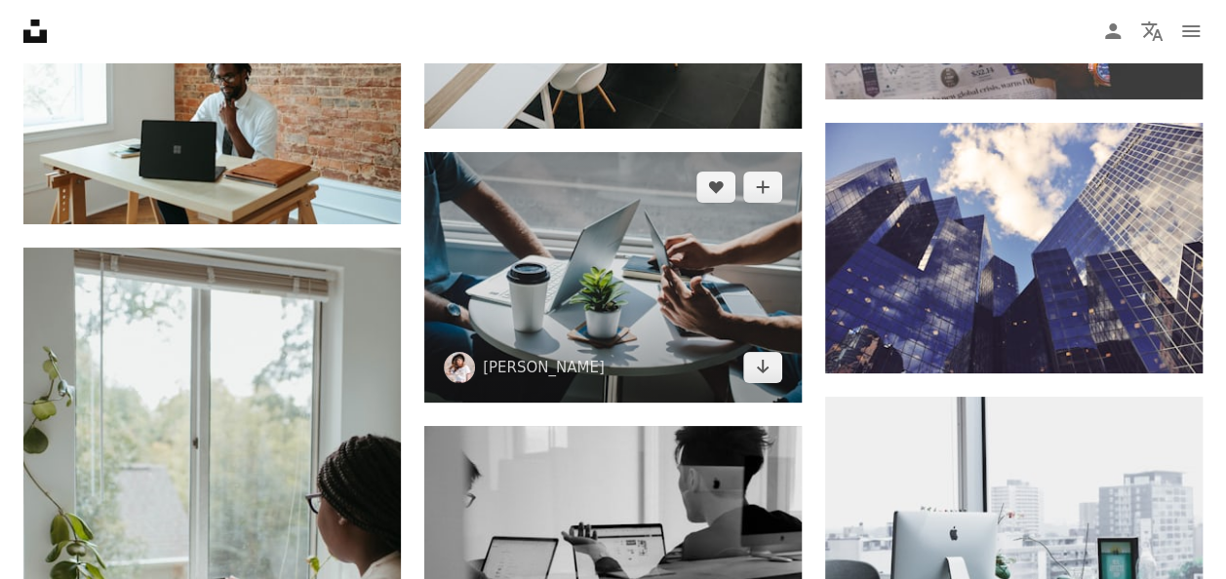
click at [560, 258] on img at bounding box center [612, 277] width 377 height 251
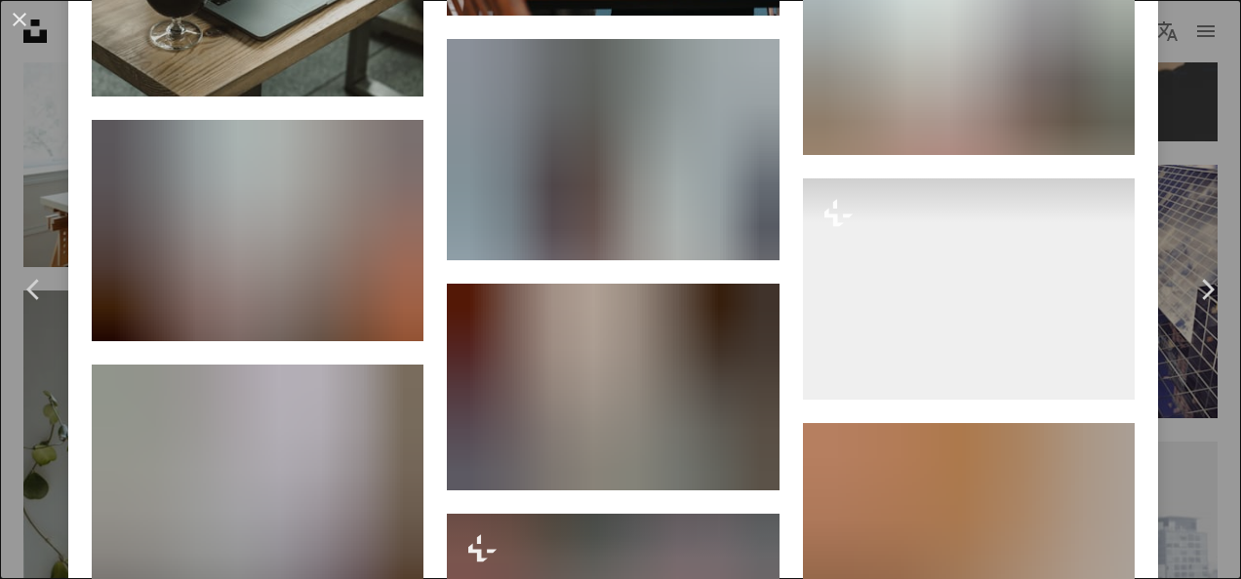
scroll to position [5755, 0]
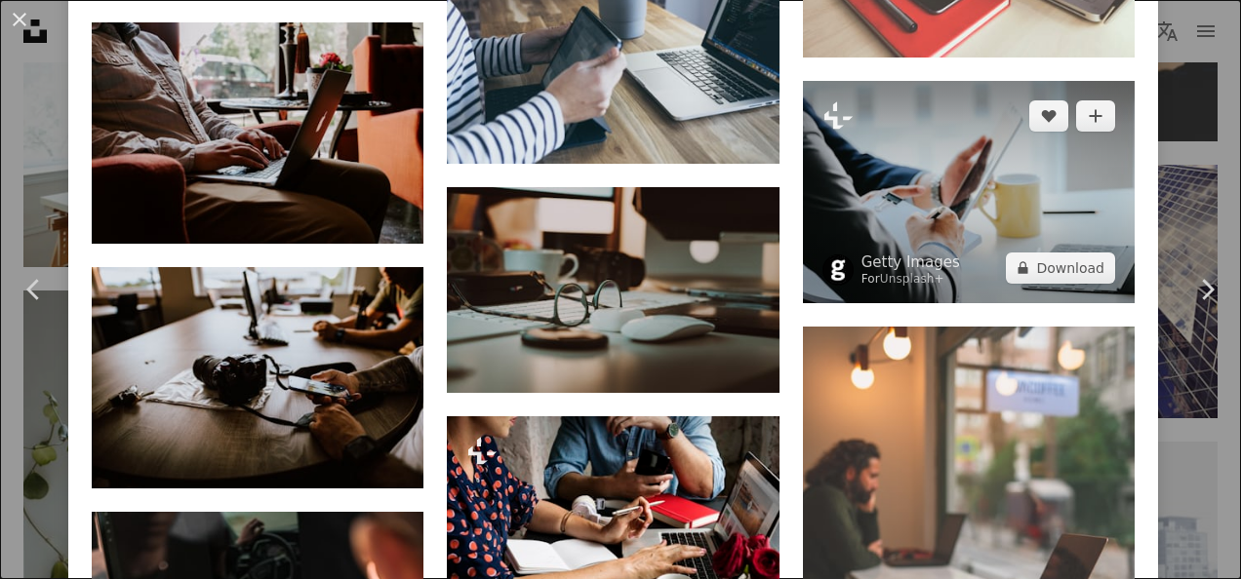
click at [973, 152] on img at bounding box center [969, 191] width 332 height 221
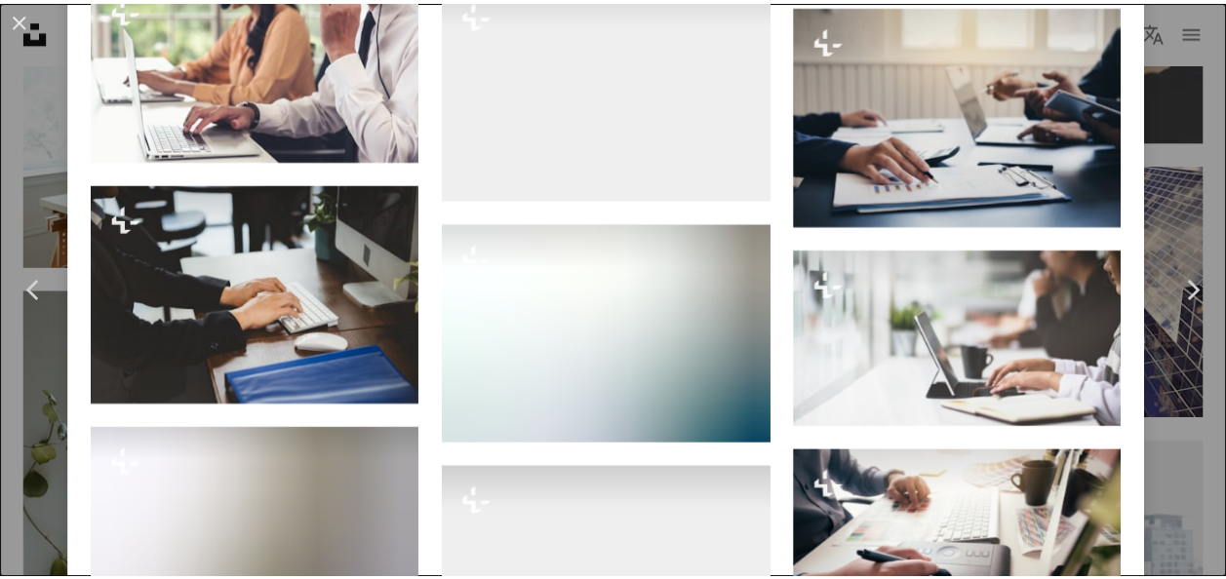
scroll to position [4401, 0]
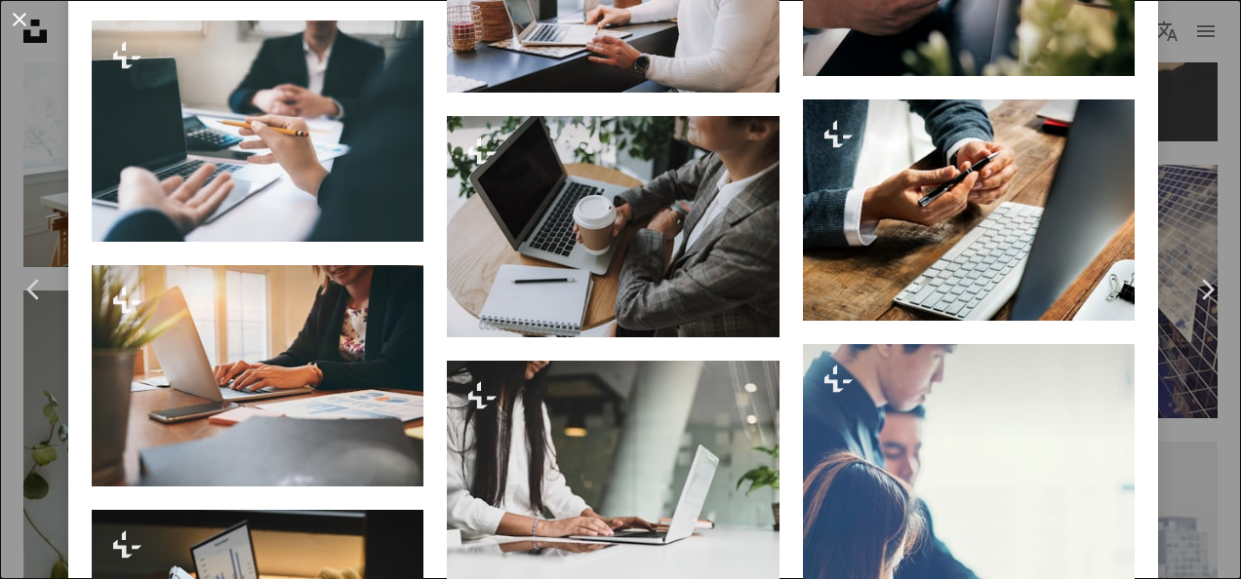
click at [21, 10] on button "An X shape" at bounding box center [19, 19] width 23 height 23
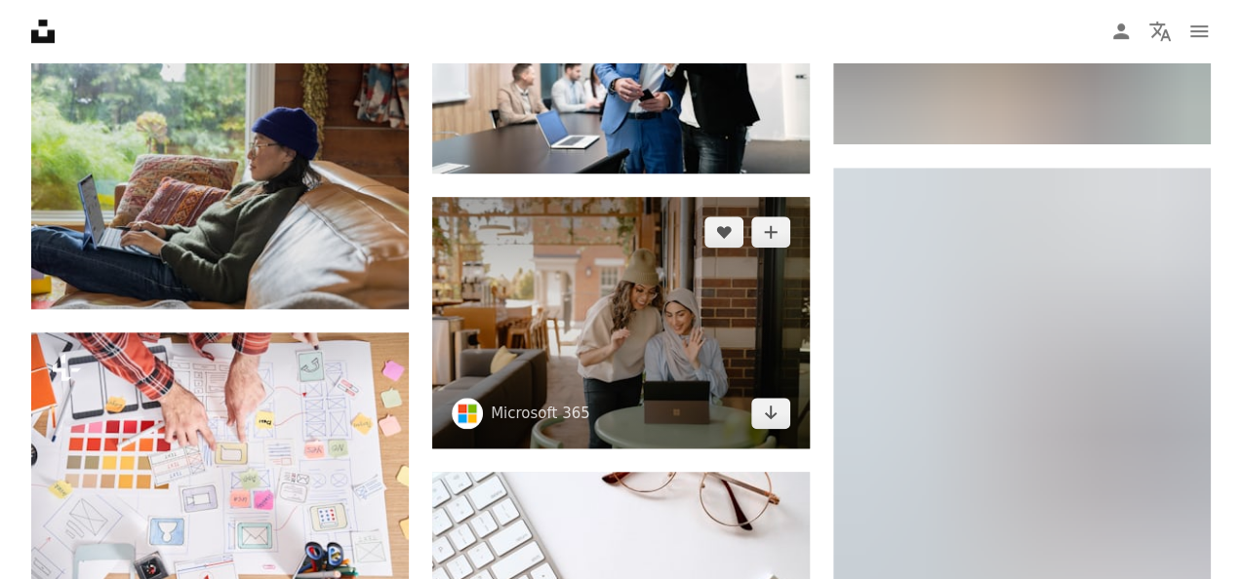
scroll to position [4877, 0]
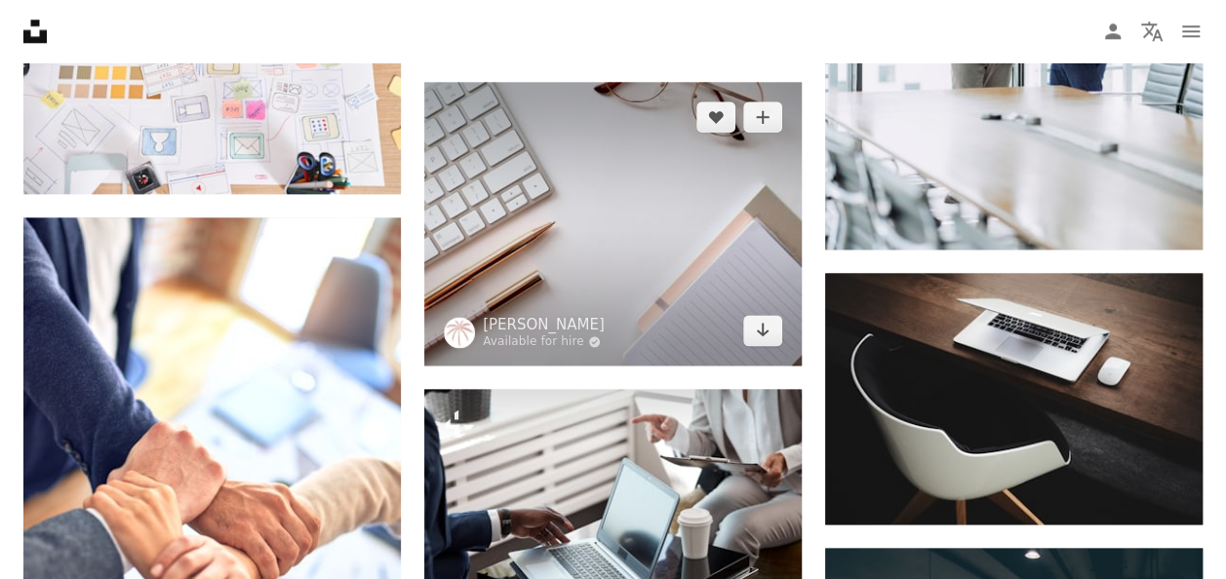
click at [599, 207] on img at bounding box center [612, 223] width 377 height 283
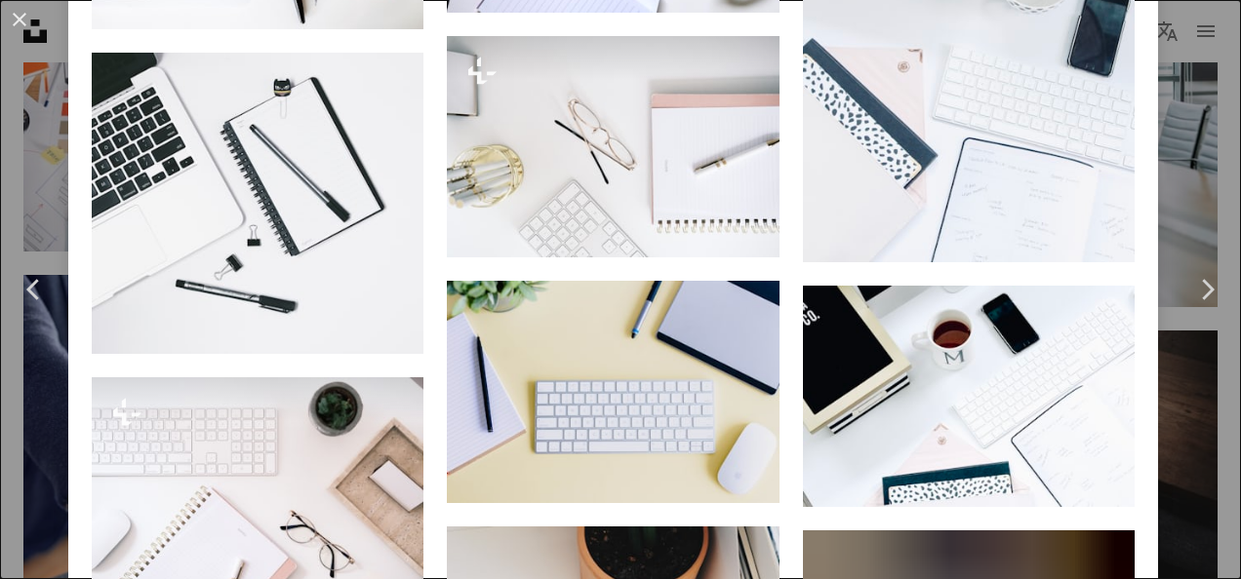
scroll to position [1658, 0]
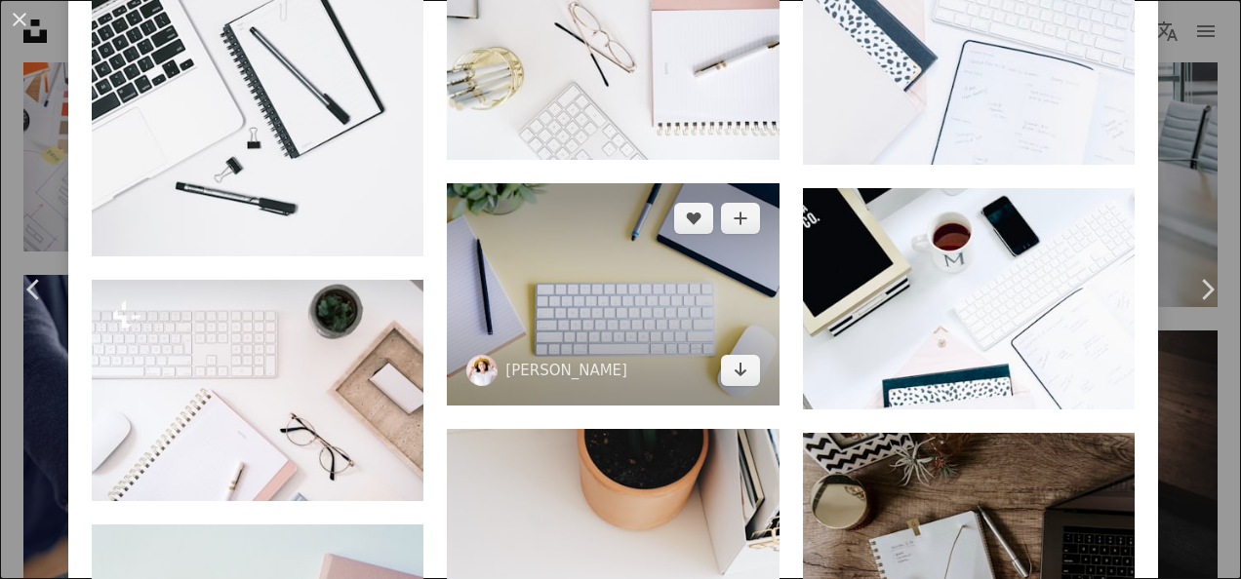
click at [531, 209] on img at bounding box center [613, 293] width 332 height 221
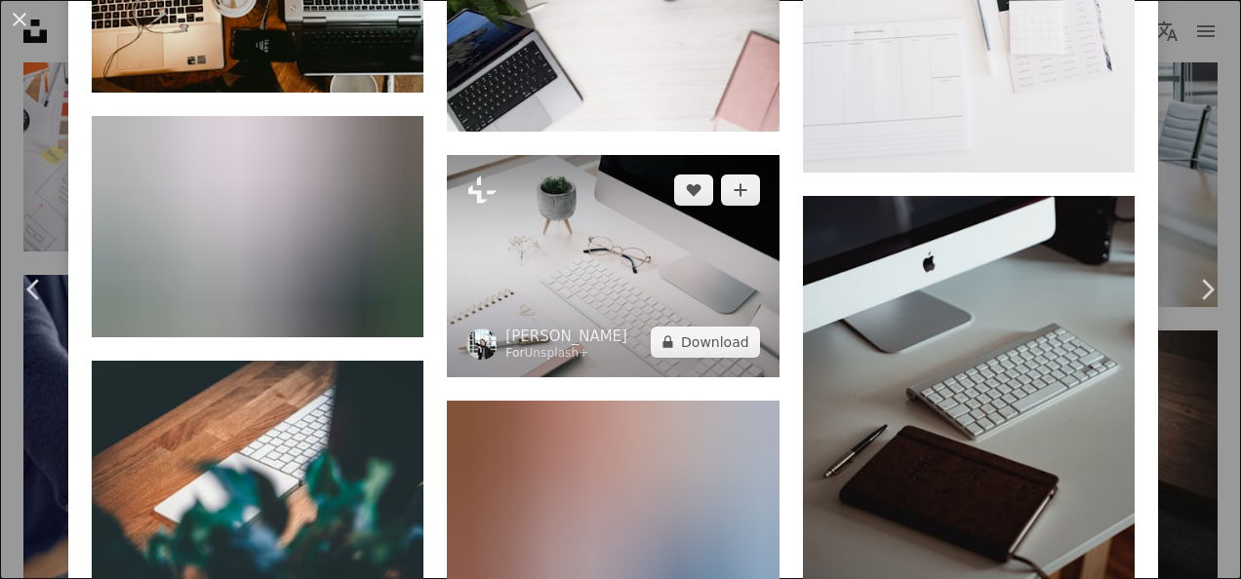
scroll to position [4292, 0]
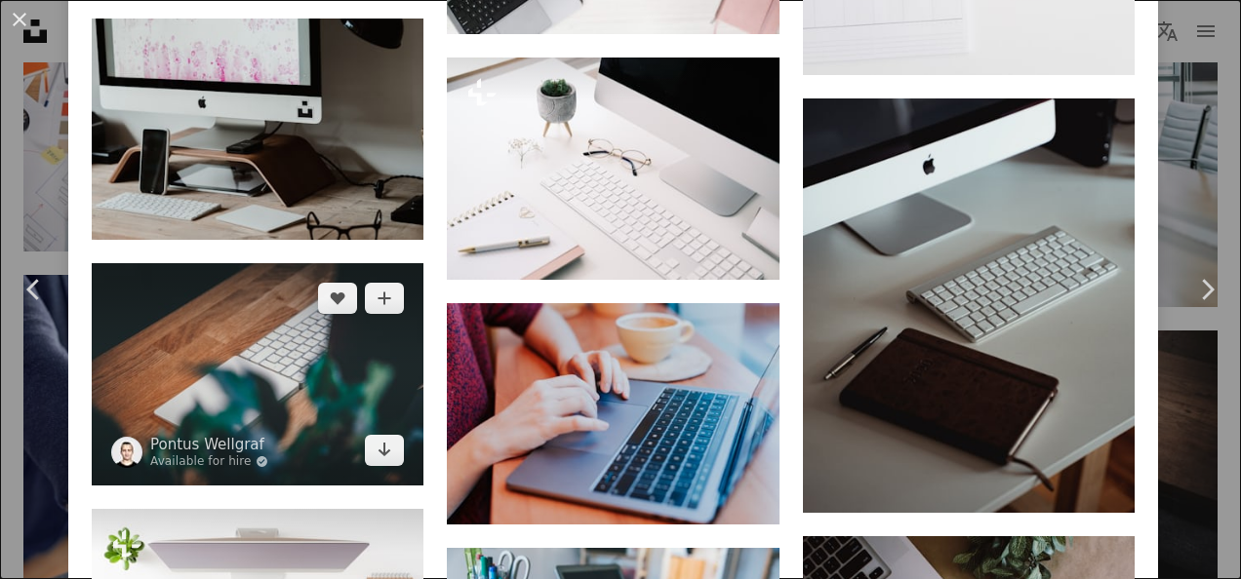
click at [215, 274] on img at bounding box center [258, 373] width 332 height 221
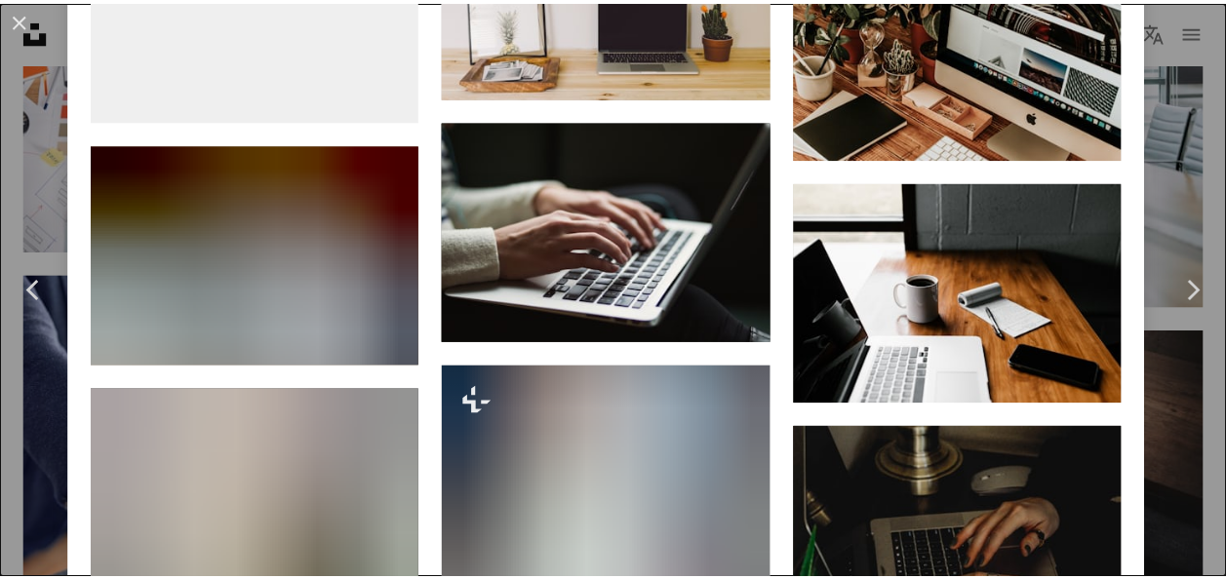
scroll to position [10144, 0]
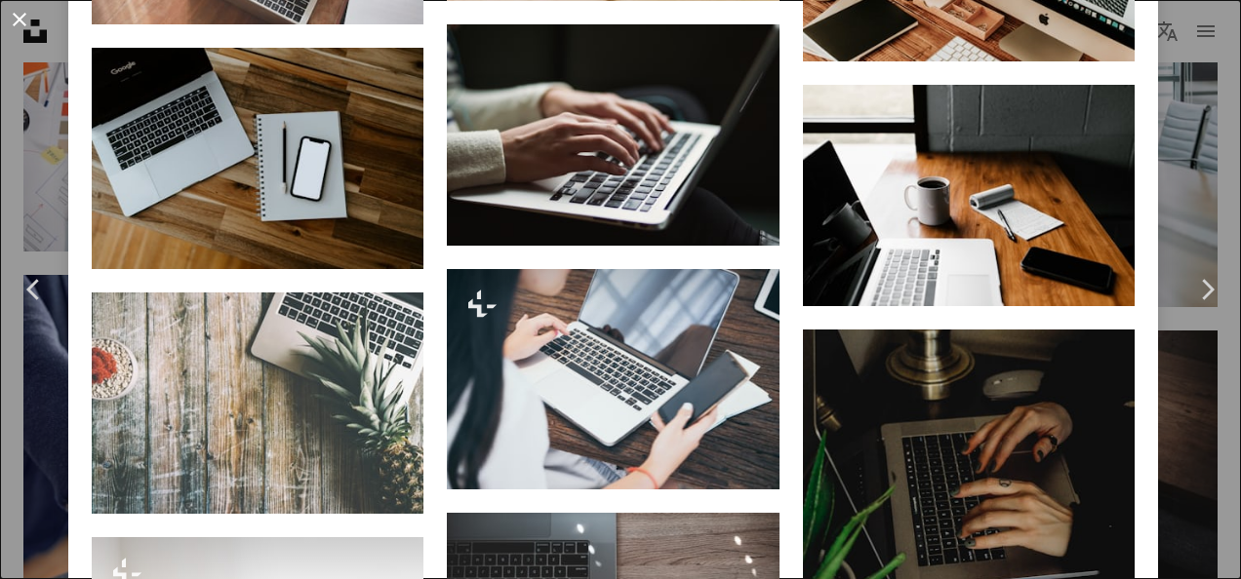
click at [24, 16] on button "An X shape" at bounding box center [19, 19] width 23 height 23
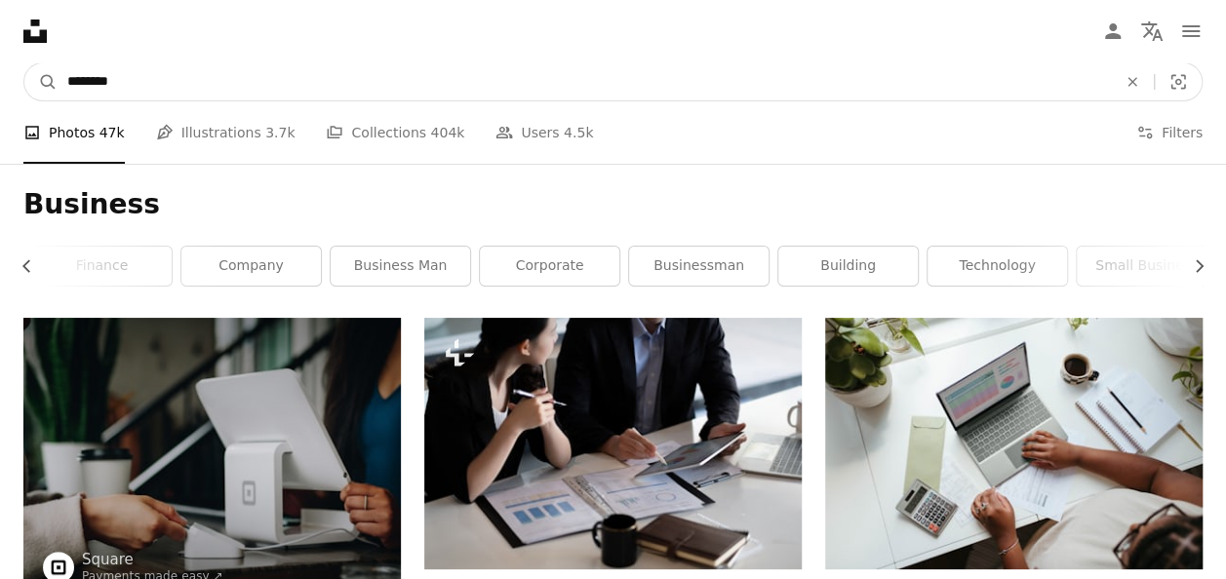
click at [168, 85] on input "********" at bounding box center [584, 81] width 1053 height 37
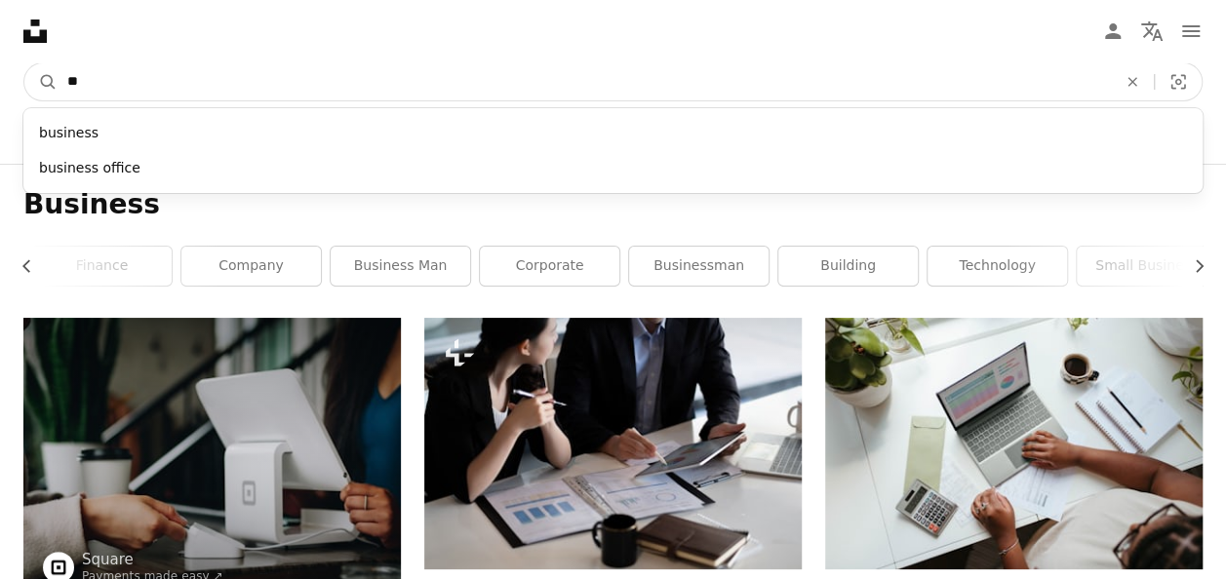
type input "*"
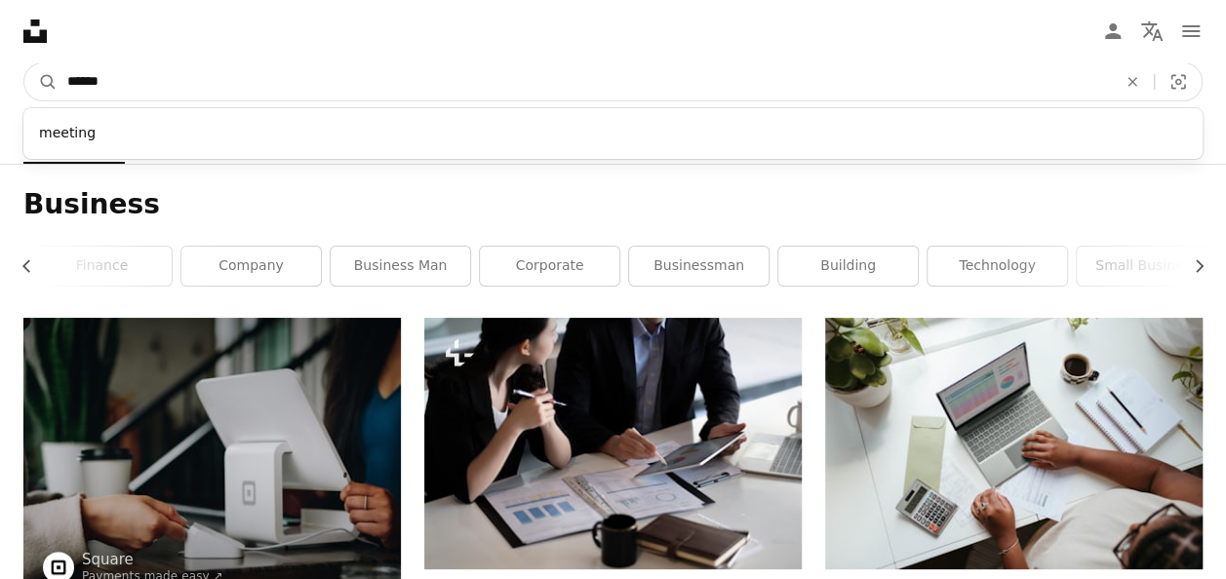
type input "*******"
click button "A magnifying glass" at bounding box center [40, 81] width 33 height 37
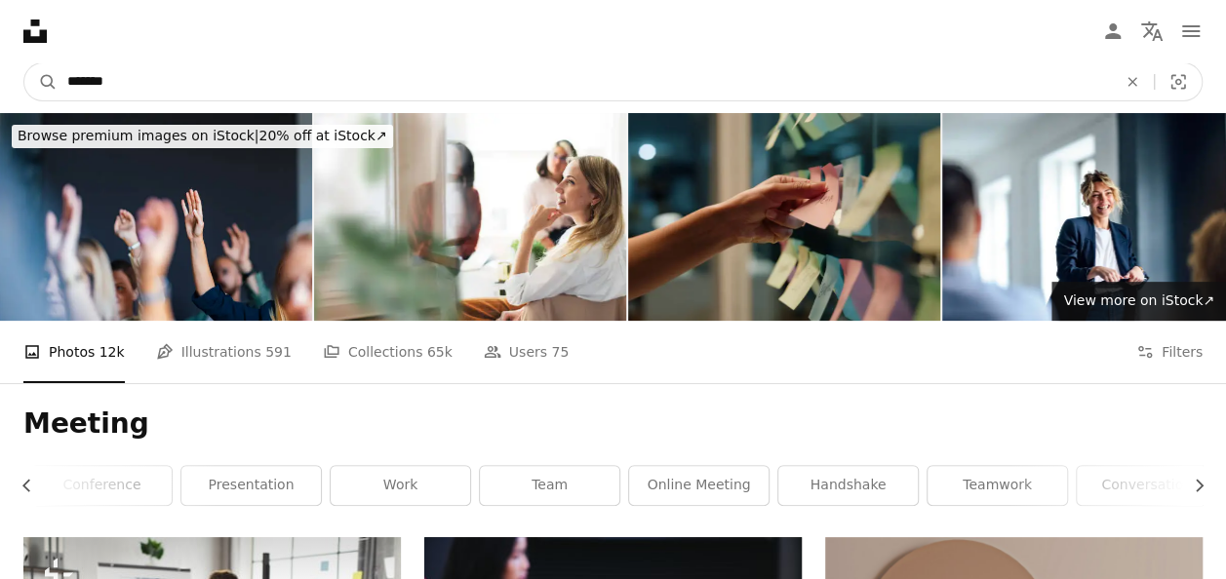
click at [174, 84] on input "*******" at bounding box center [584, 81] width 1053 height 37
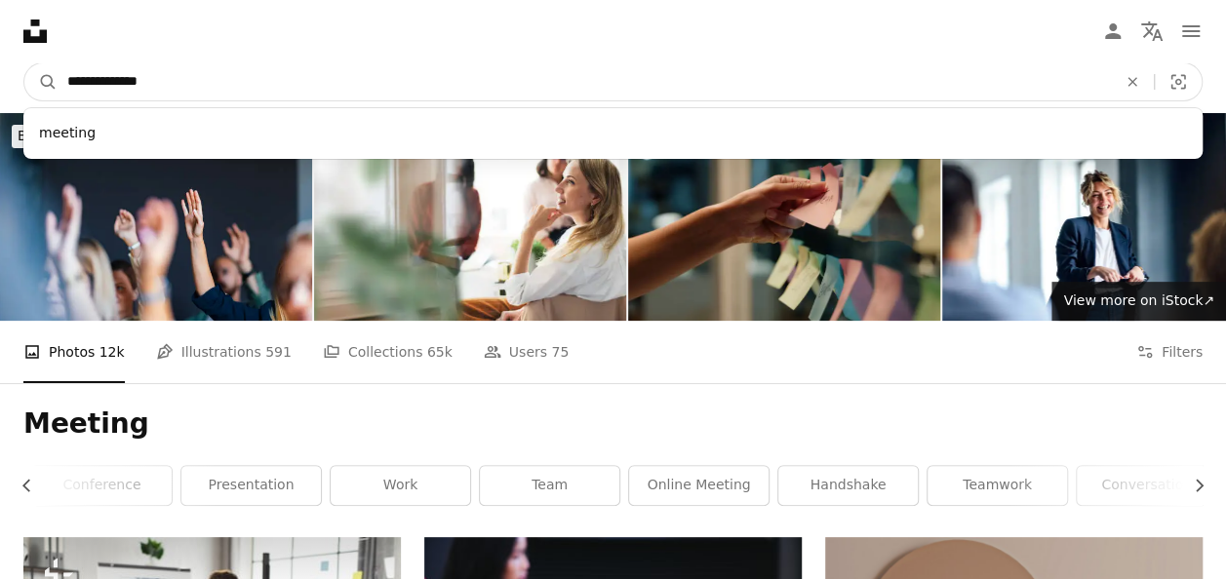
type input "**********"
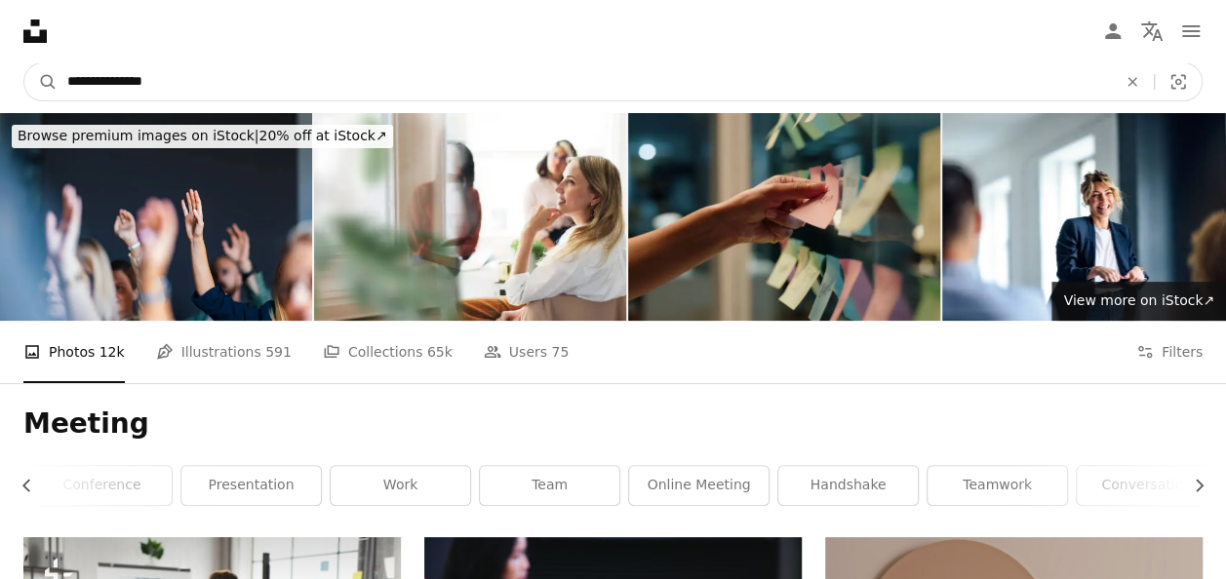
click button "A magnifying glass" at bounding box center [40, 81] width 33 height 37
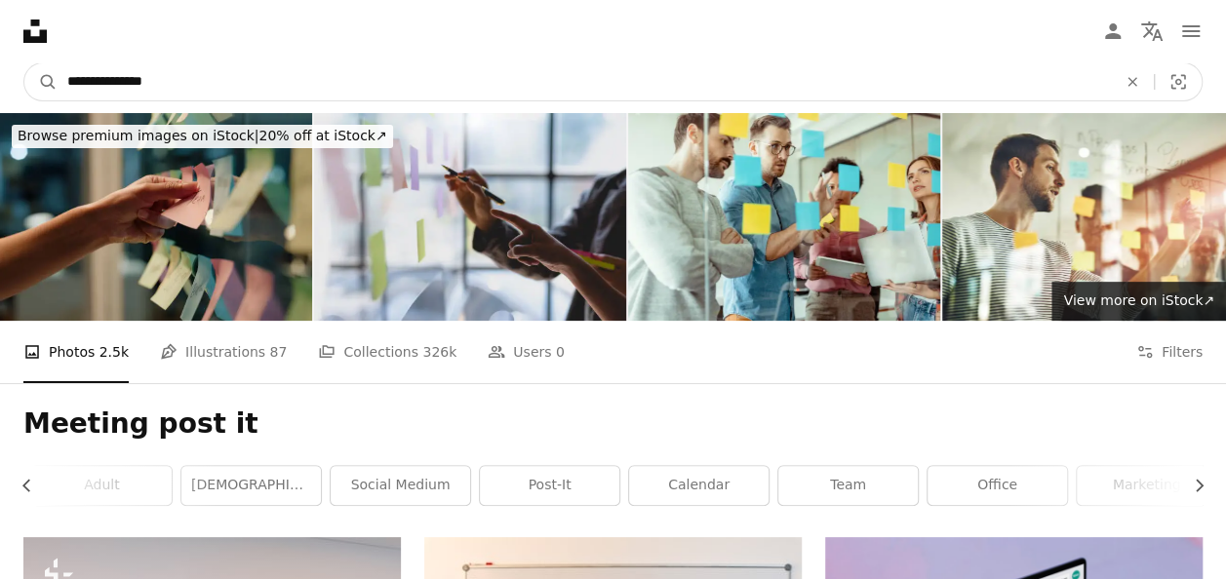
click at [121, 79] on input "**********" at bounding box center [584, 81] width 1053 height 37
type input "*******"
click button "A magnifying glass" at bounding box center [40, 81] width 33 height 37
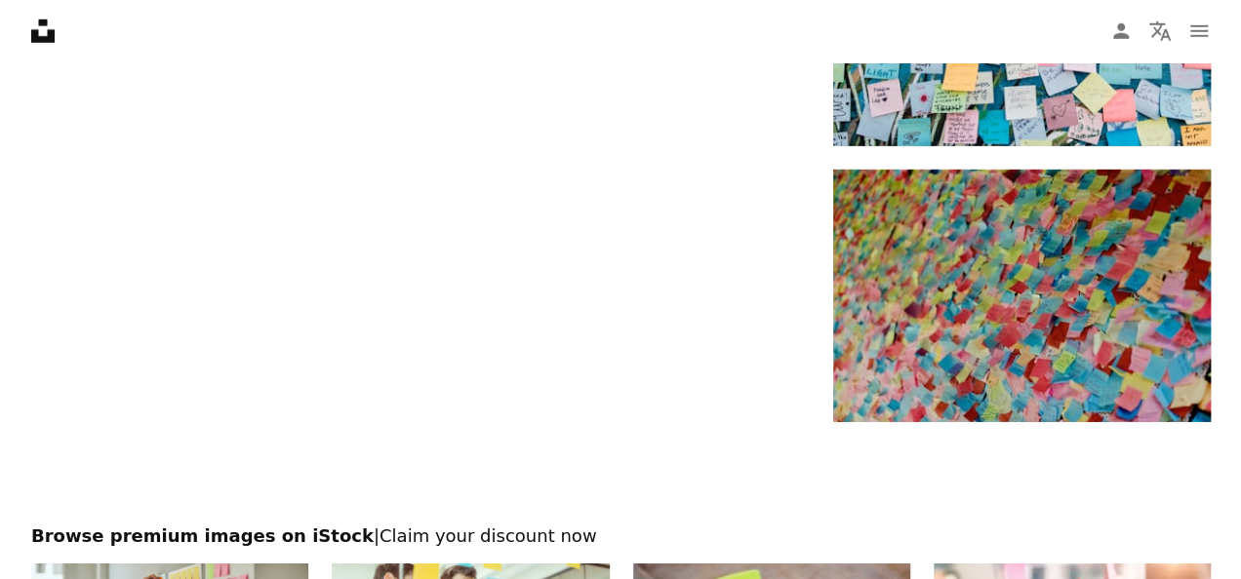
scroll to position [2536, 0]
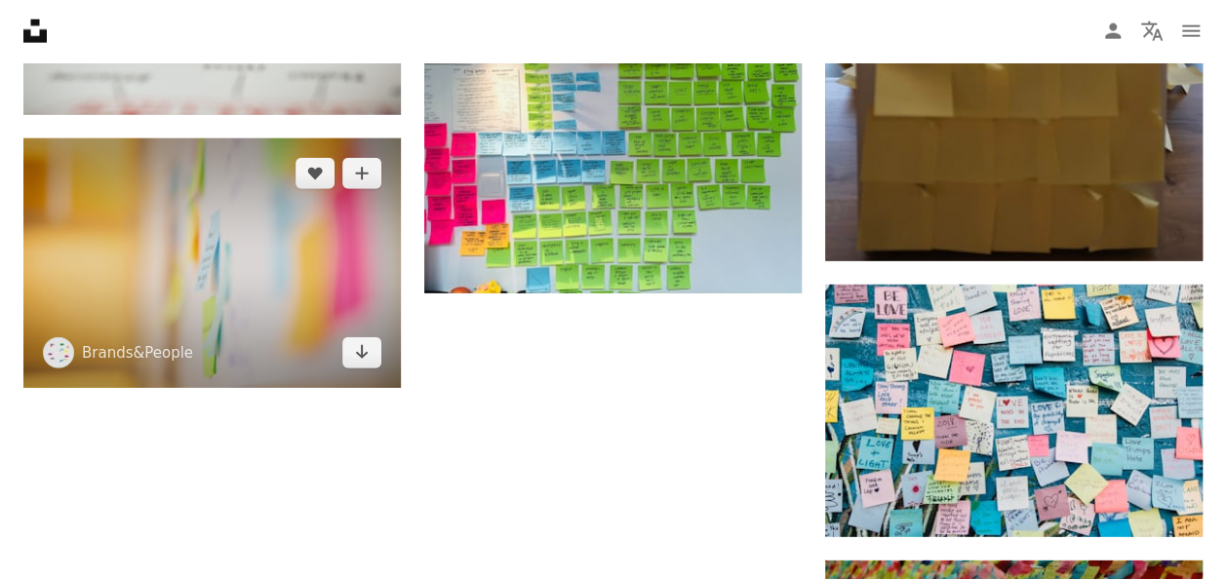
click at [206, 226] on img at bounding box center [211, 264] width 377 height 250
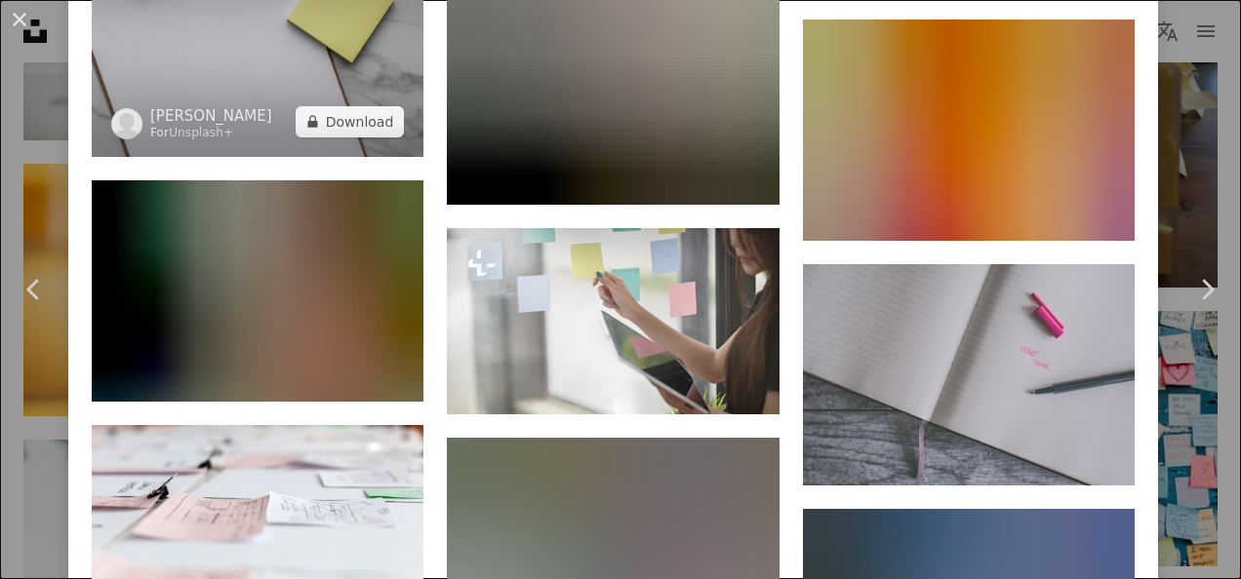
scroll to position [7413, 0]
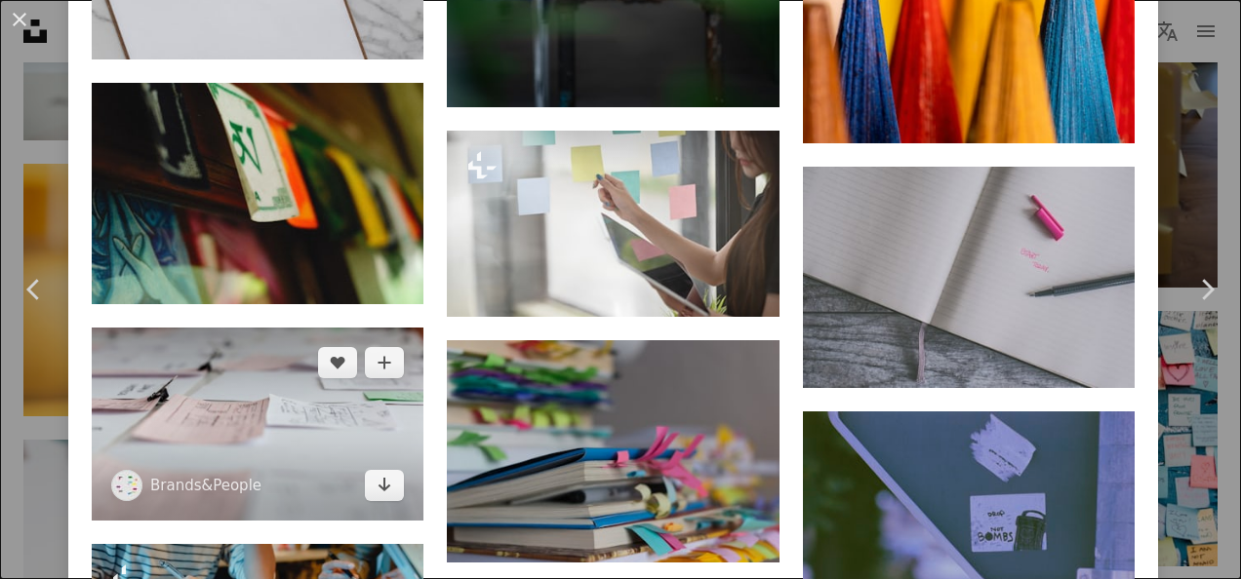
click at [243, 328] on img at bounding box center [258, 424] width 332 height 193
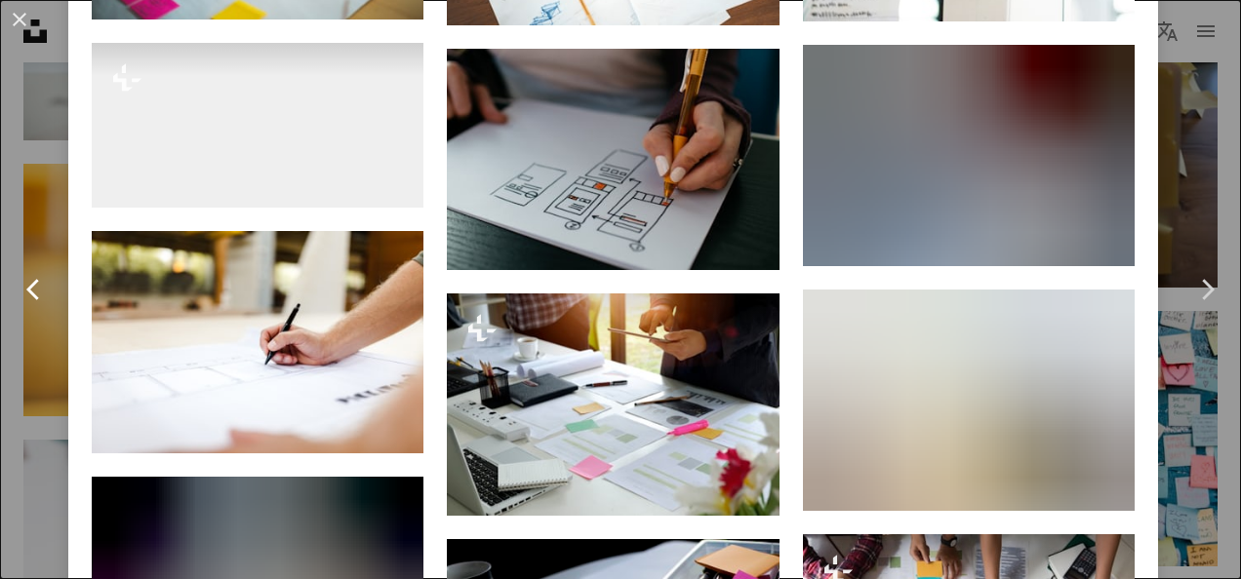
scroll to position [2341, 0]
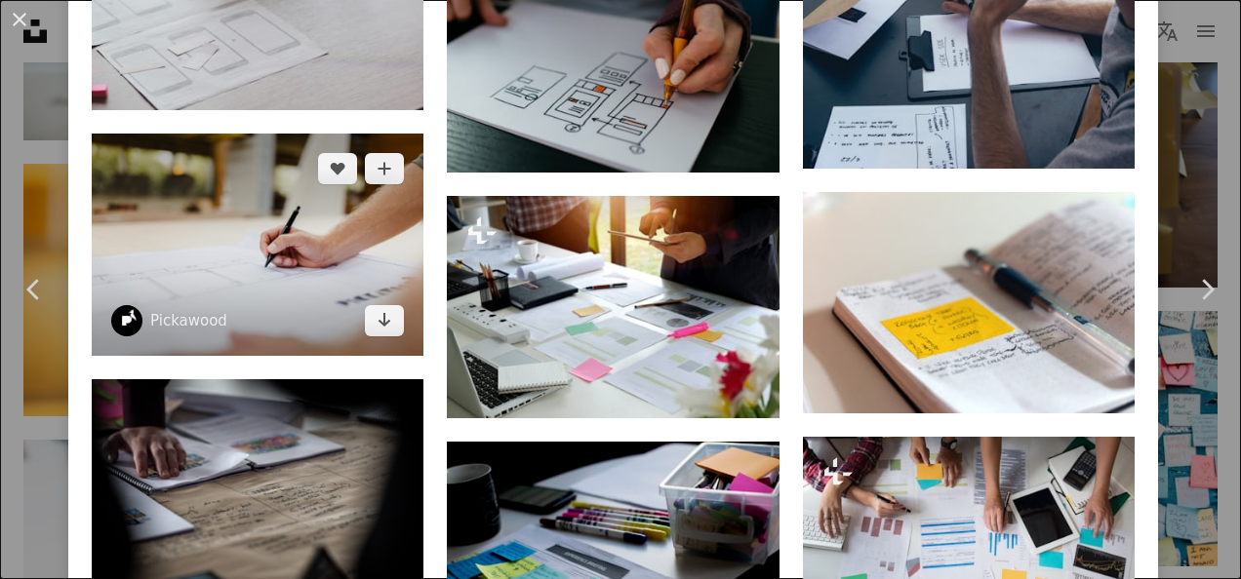
click at [259, 227] on img at bounding box center [258, 244] width 332 height 221
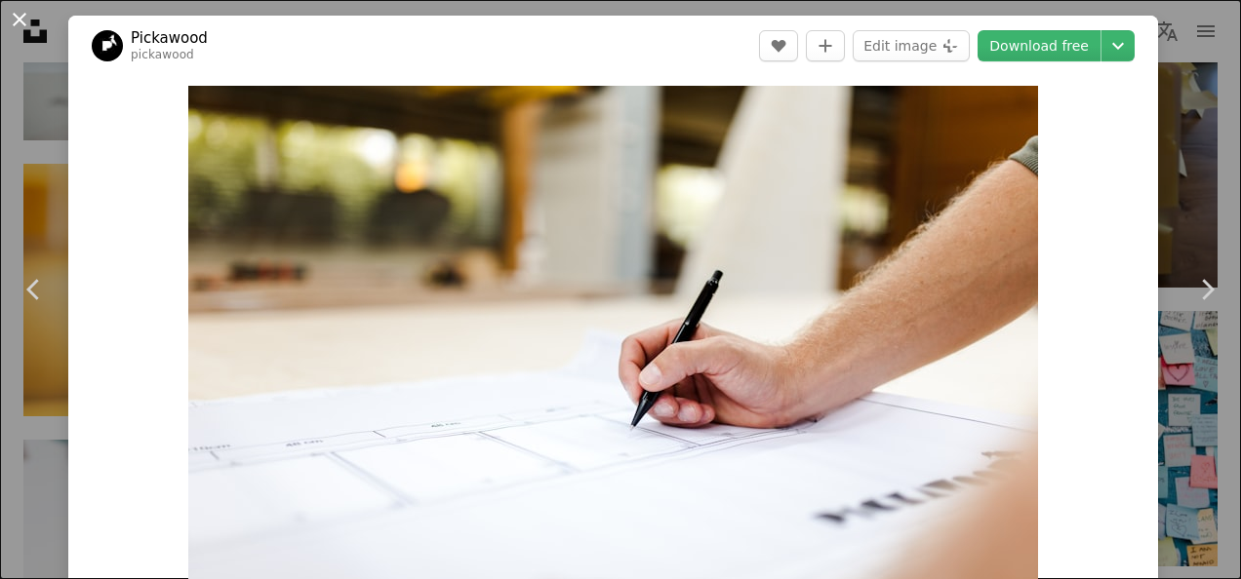
click at [24, 13] on button "An X shape" at bounding box center [19, 19] width 23 height 23
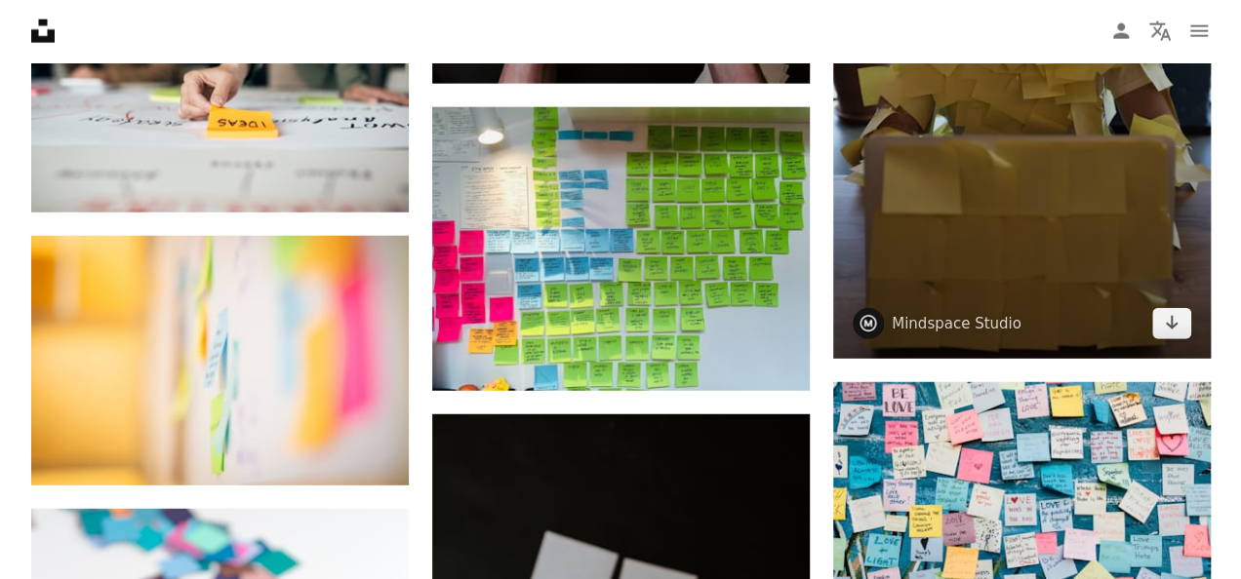
scroll to position [2634, 0]
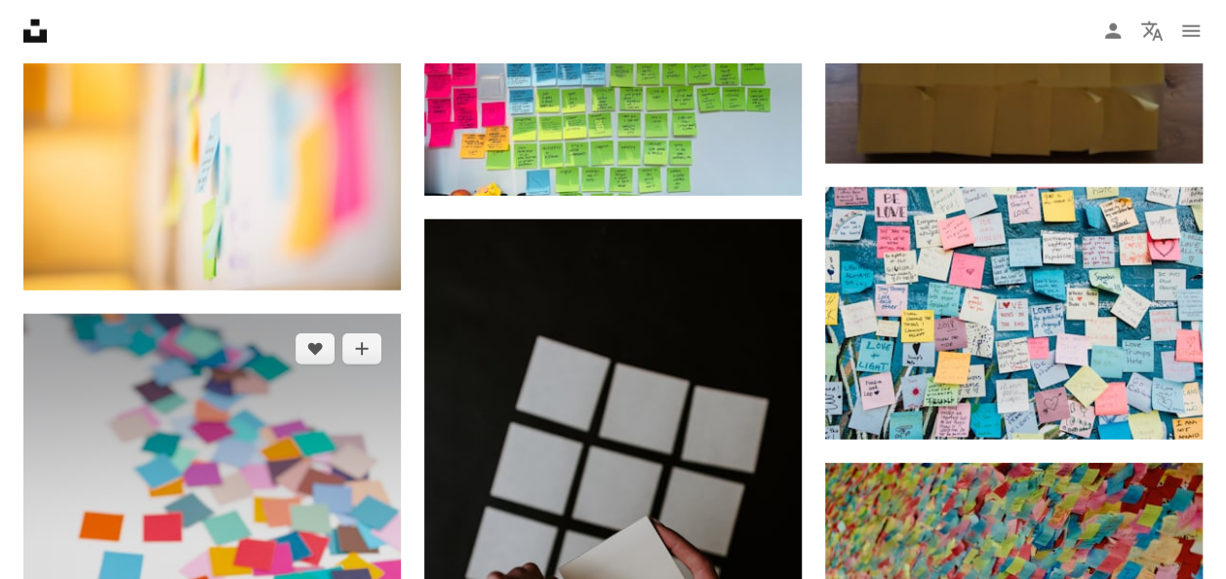
click at [194, 412] on img at bounding box center [211, 566] width 377 height 504
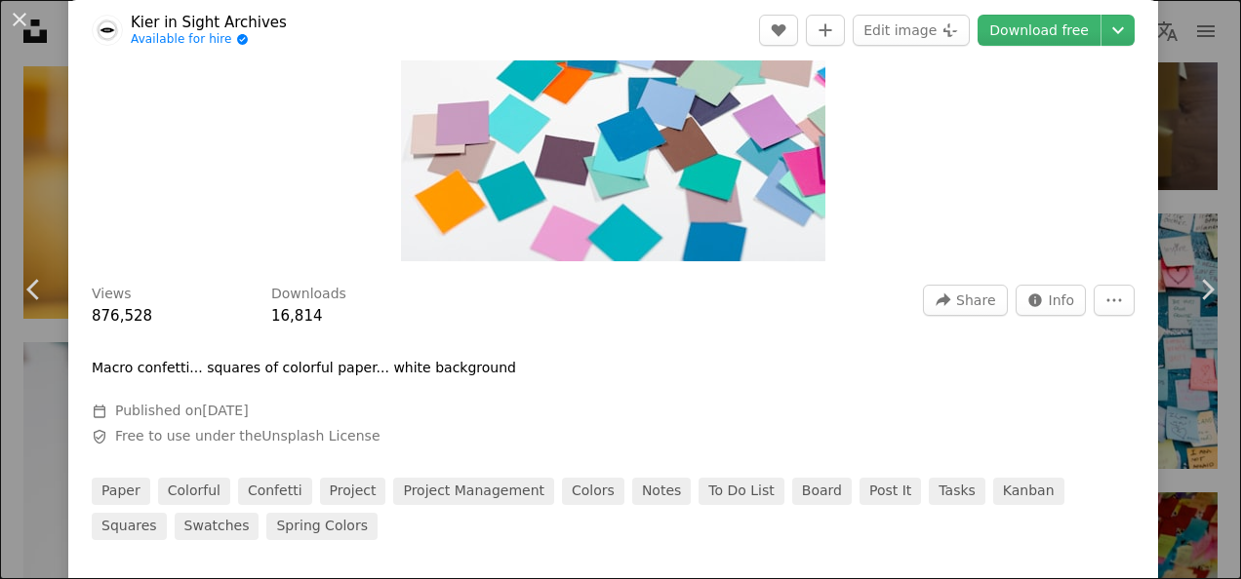
scroll to position [683, 0]
